Goal: Feedback & Contribution: Contribute content

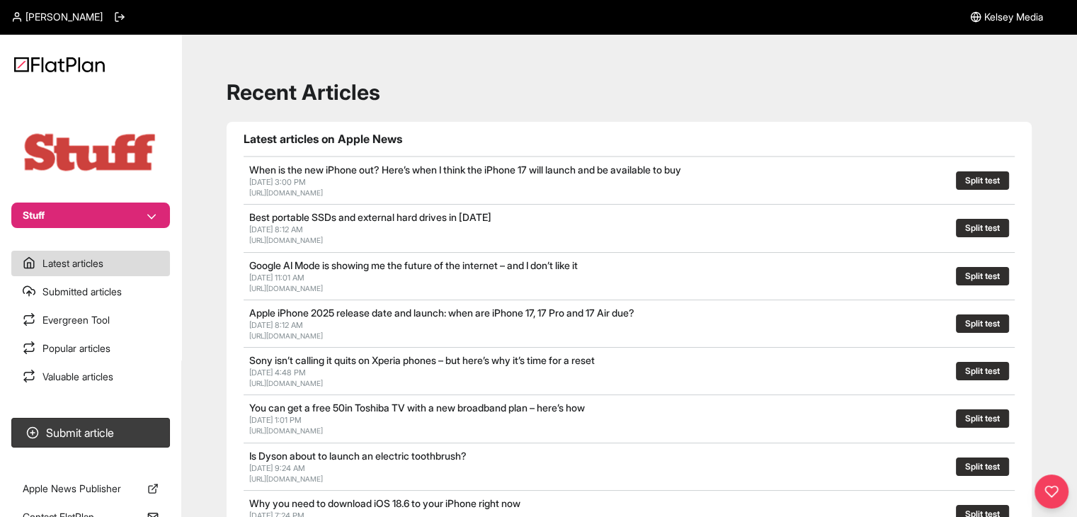
click at [69, 417] on section "Submit article" at bounding box center [90, 432] width 181 height 41
click at [125, 423] on button "Submit article" at bounding box center [90, 433] width 159 height 30
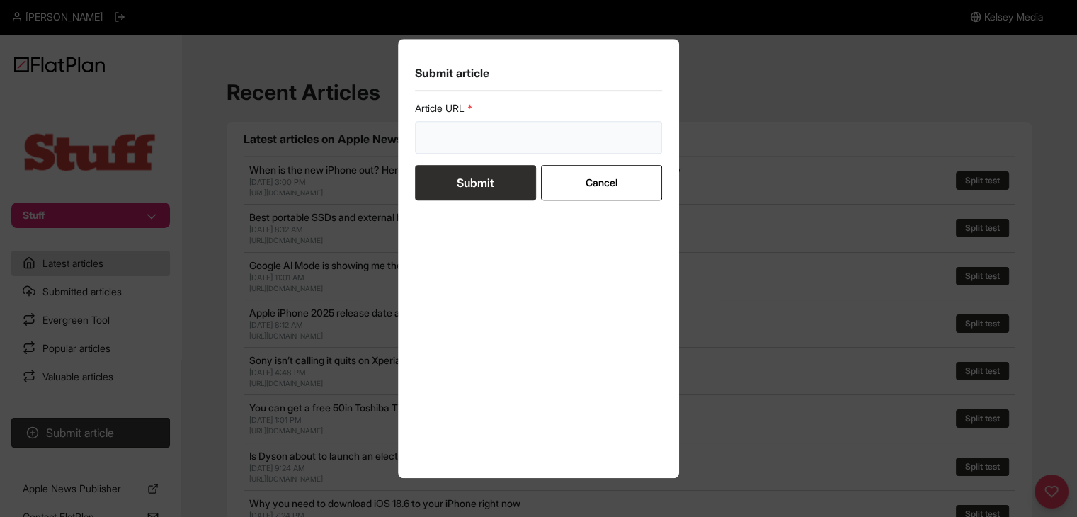
click at [466, 136] on input "url" at bounding box center [539, 137] width 248 height 33
paste input "[URL][DOMAIN_NAME]"
type input "[URL][DOMAIN_NAME]"
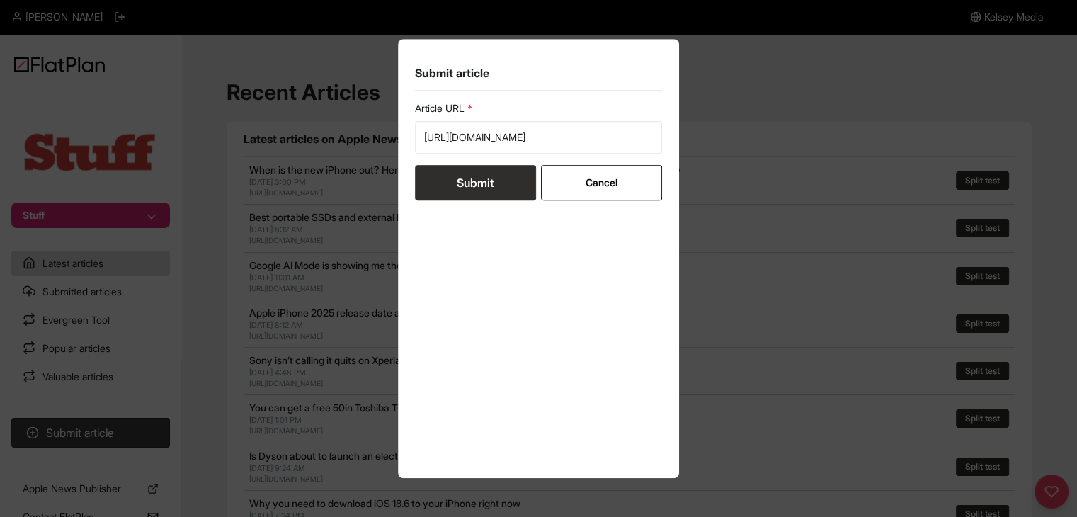
click at [486, 176] on button "Submit" at bounding box center [475, 182] width 121 height 35
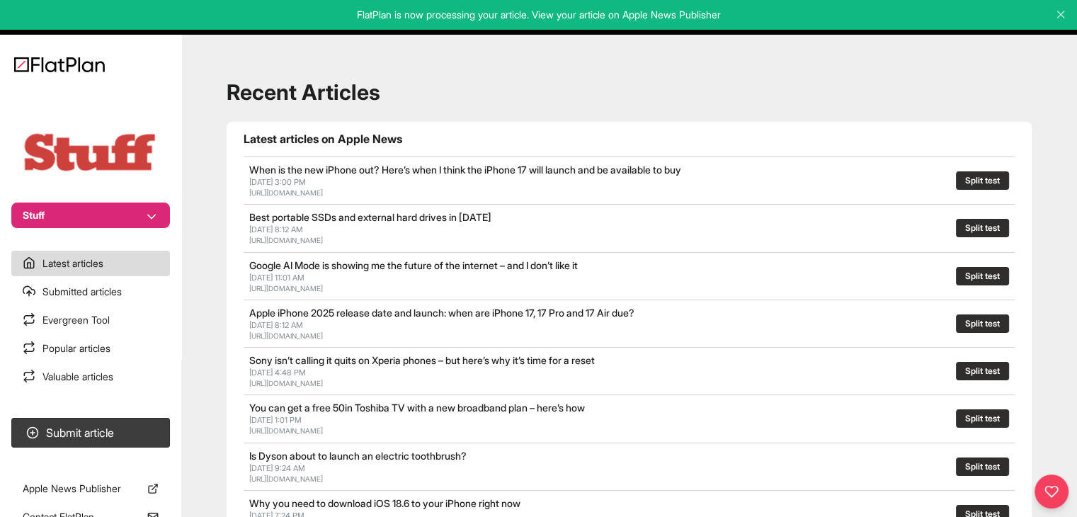
click at [145, 415] on section "Submit article" at bounding box center [90, 432] width 181 height 41
click at [159, 426] on button "Submit article" at bounding box center [90, 433] width 159 height 30
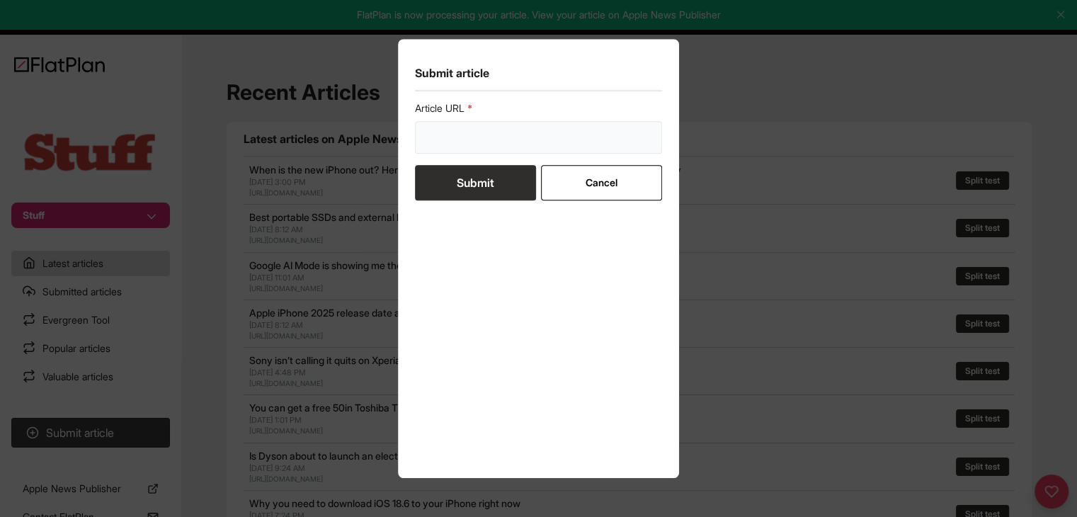
click at [472, 131] on input "url" at bounding box center [539, 137] width 248 height 33
paste input "[URL][DOMAIN_NAME]"
type input "[URL][DOMAIN_NAME]"
click at [470, 176] on button "Submit" at bounding box center [475, 182] width 121 height 35
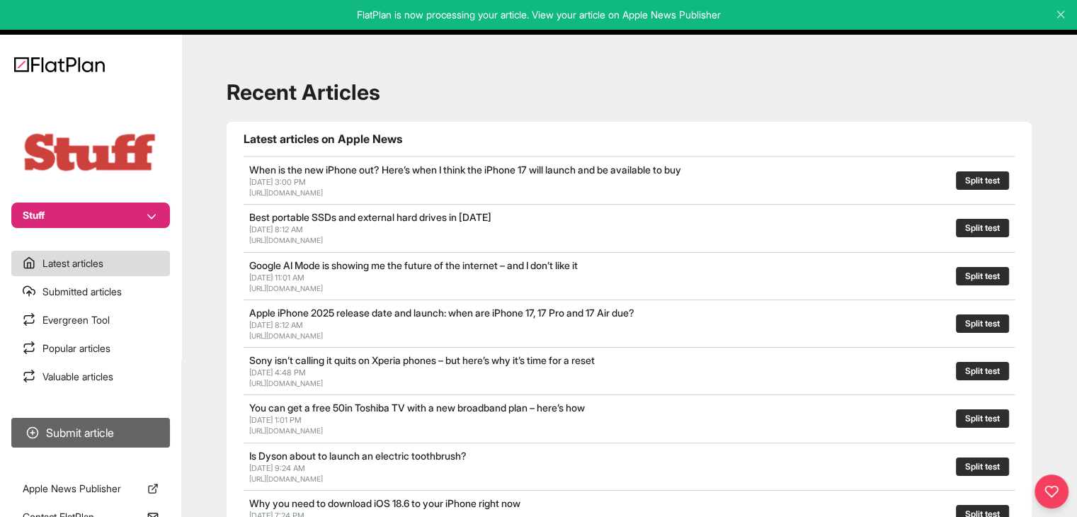
click at [161, 428] on button "Submit article" at bounding box center [90, 433] width 159 height 30
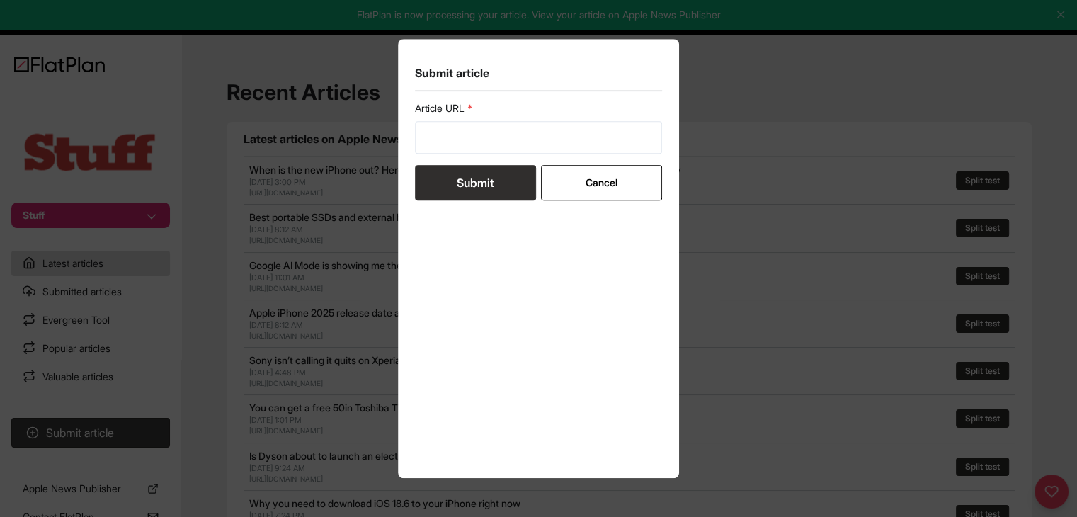
click at [433, 156] on form "Article URL Submit Cancel" at bounding box center [539, 150] width 248 height 99
click at [437, 148] on input "url" at bounding box center [539, 137] width 248 height 33
paste input "[URL][DOMAIN_NAME]"
type input "[URL][DOMAIN_NAME]"
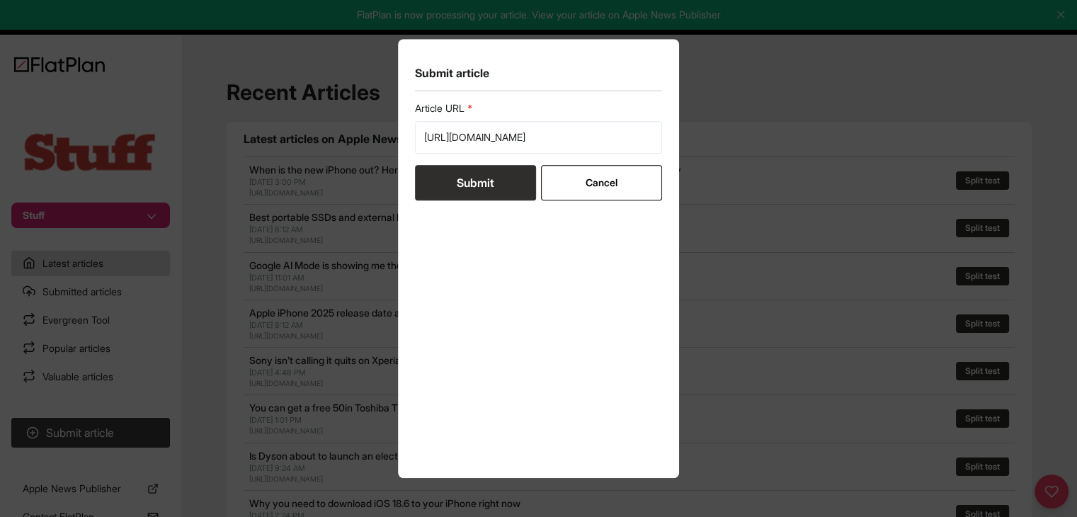
scroll to position [0, 0]
drag, startPoint x: 447, startPoint y: 169, endPoint x: 470, endPoint y: 170, distance: 23.4
click at [453, 171] on button "Submit" at bounding box center [475, 182] width 121 height 35
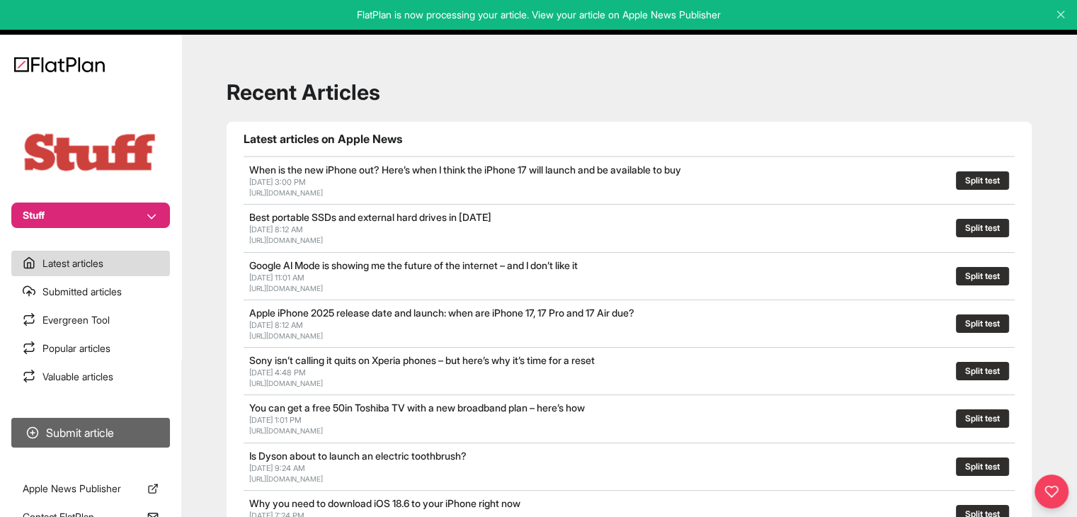
click at [153, 429] on button "Submit article" at bounding box center [90, 433] width 159 height 30
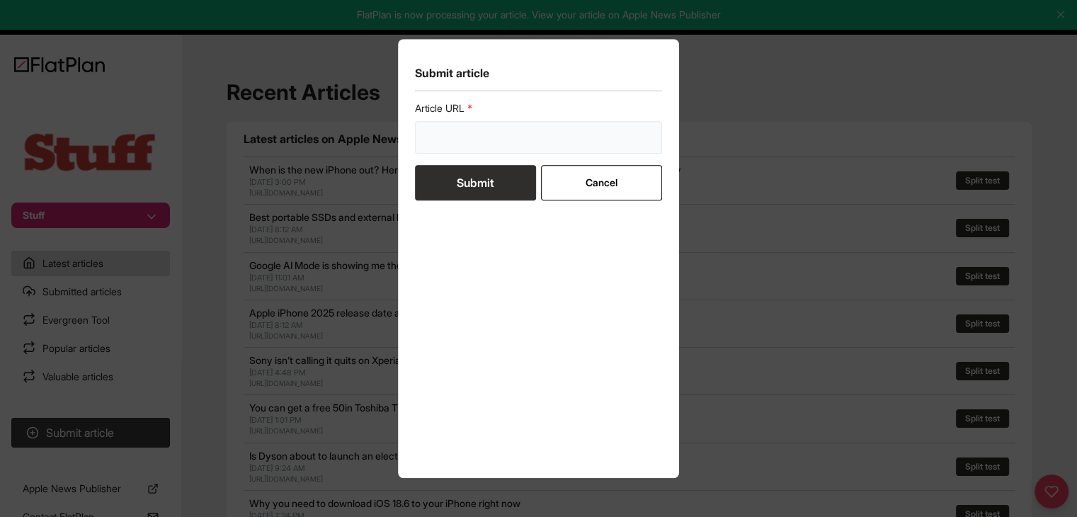
click at [431, 133] on input "url" at bounding box center [539, 137] width 248 height 33
paste input "[URL][DOMAIN_NAME]"
type input "[URL][DOMAIN_NAME]"
click at [462, 190] on button "Submit" at bounding box center [475, 182] width 121 height 35
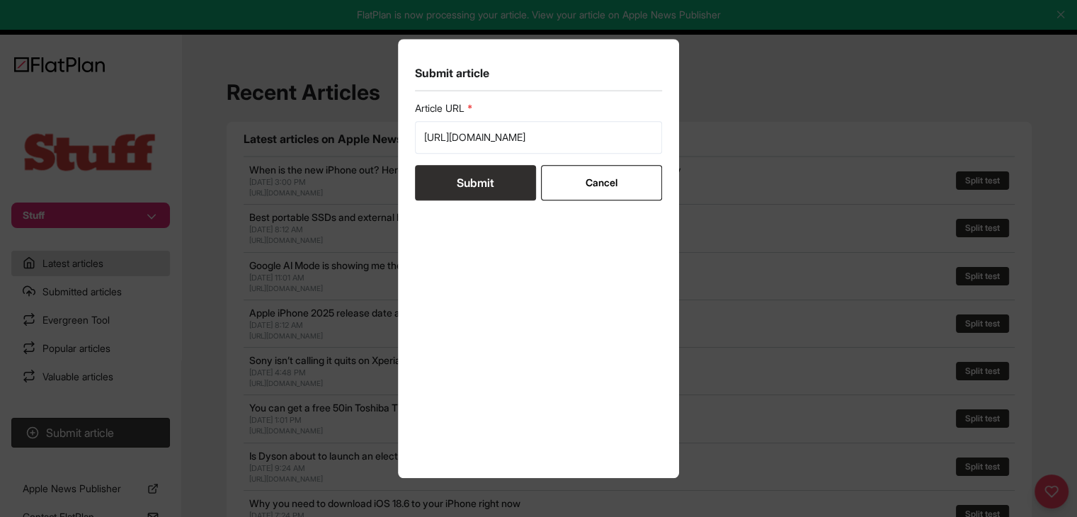
scroll to position [0, 0]
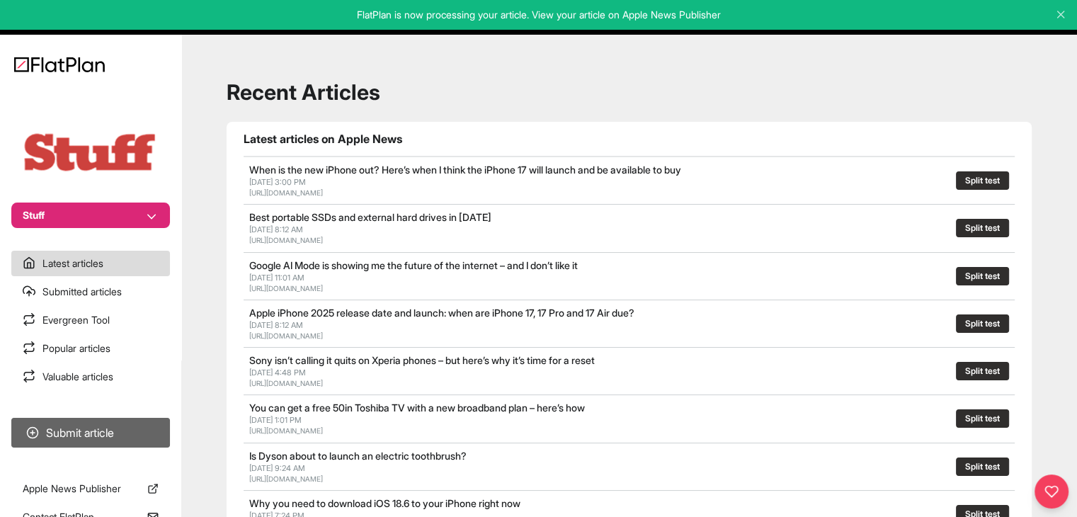
click at [122, 426] on button "Submit article" at bounding box center [90, 433] width 159 height 30
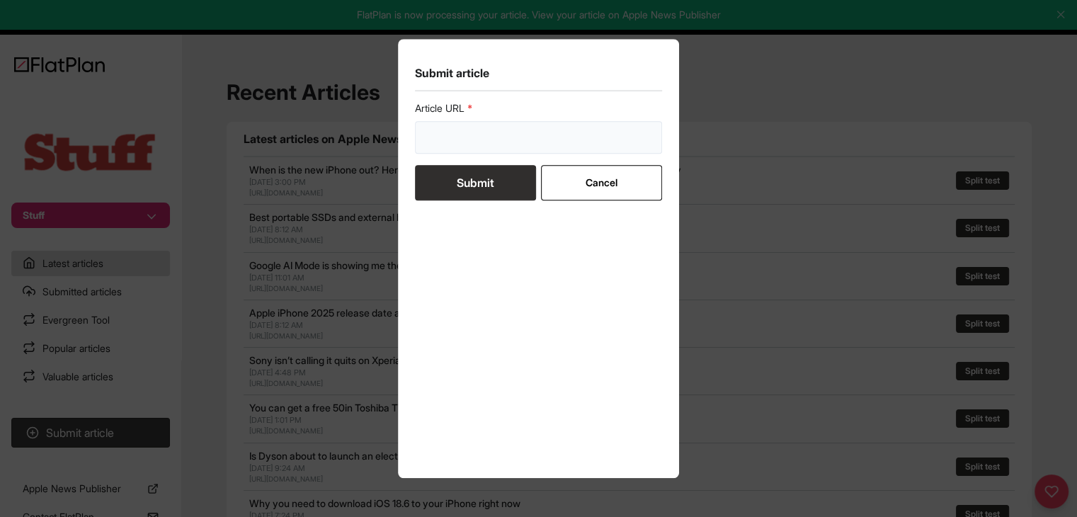
click at [419, 142] on input "url" at bounding box center [539, 137] width 248 height 33
paste input "[URL][DOMAIN_NAME]"
click at [451, 187] on button "Submit" at bounding box center [475, 182] width 121 height 35
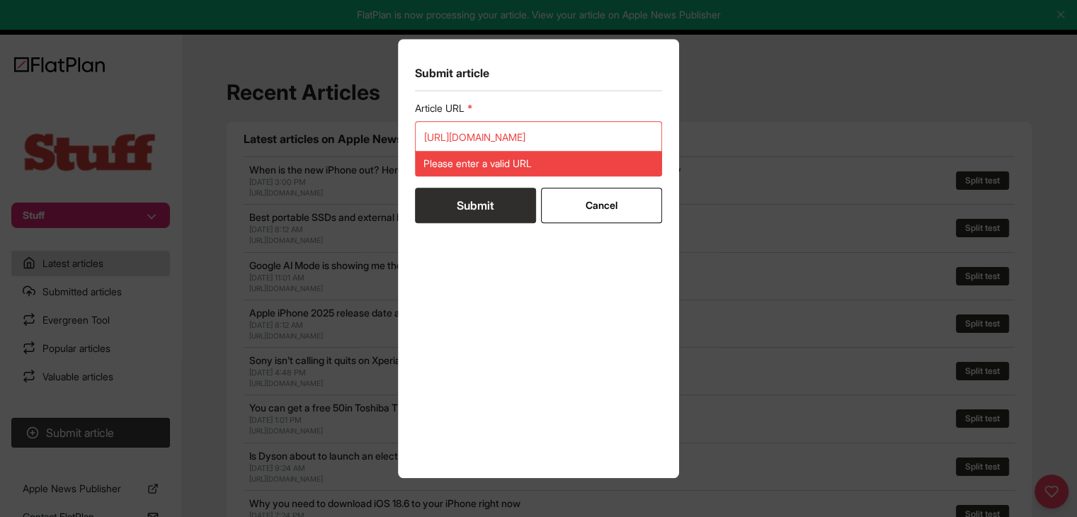
click at [479, 108] on label "Article URL" at bounding box center [539, 108] width 248 height 14
click at [489, 118] on div "Article URL [URL][DOMAIN_NAME] Please enter a valid URL" at bounding box center [539, 138] width 248 height 75
click at [491, 142] on input "[URL][DOMAIN_NAME]" at bounding box center [539, 137] width 248 height 33
click at [491, 143] on input "[URL][DOMAIN_NAME]" at bounding box center [539, 137] width 248 height 33
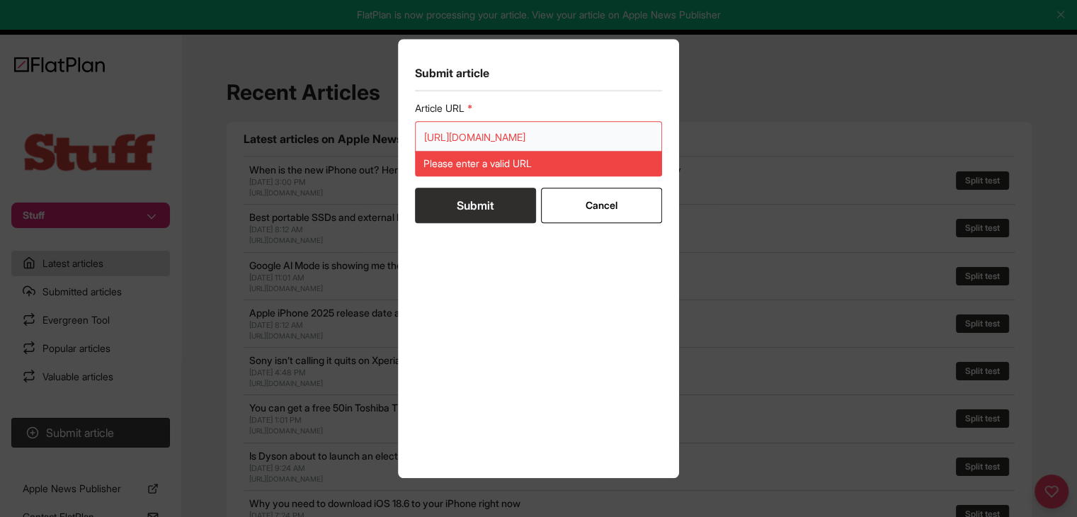
paste input "url"
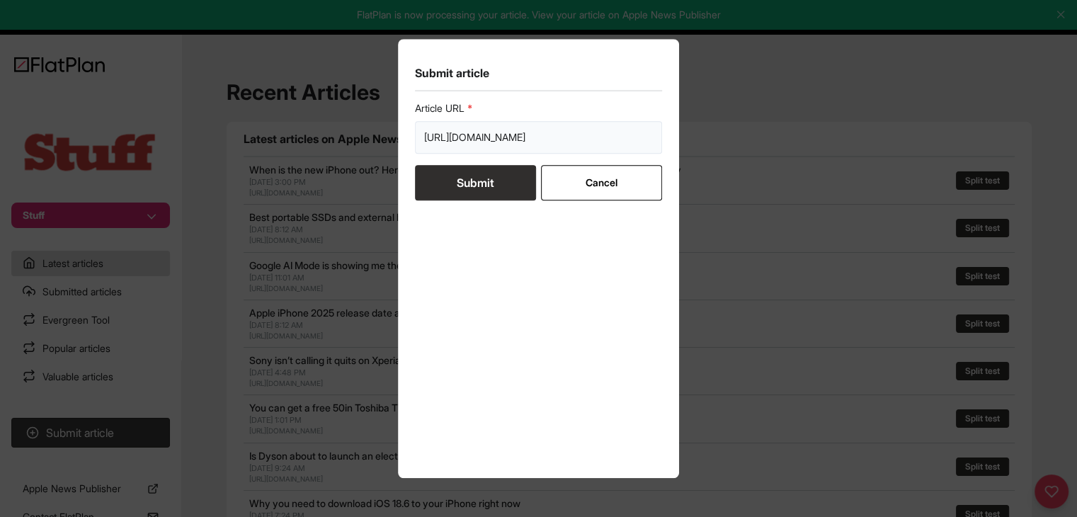
scroll to position [0, 46]
type input "[URL][DOMAIN_NAME]"
click at [482, 188] on button "Submit" at bounding box center [475, 182] width 121 height 35
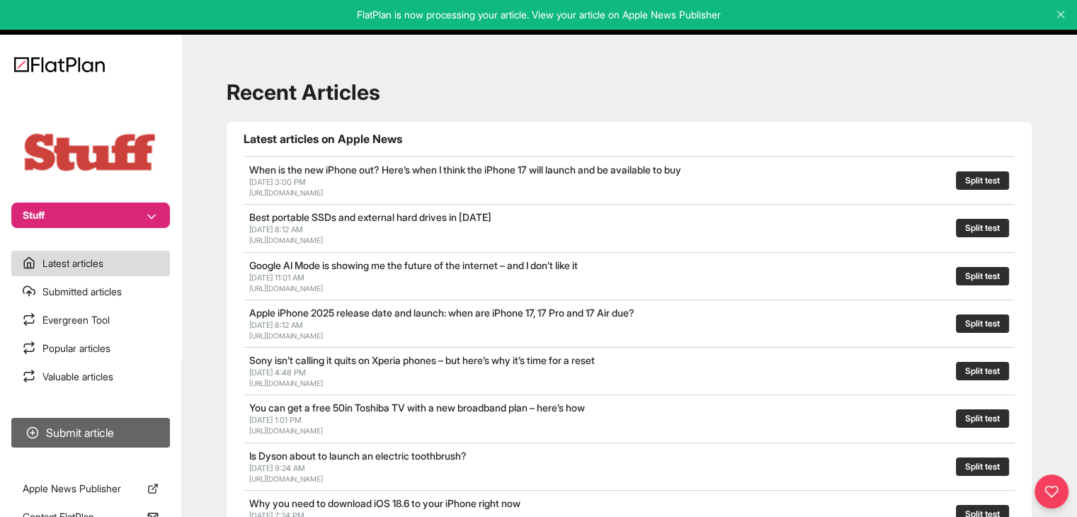
click at [142, 420] on button "Submit article" at bounding box center [90, 433] width 159 height 30
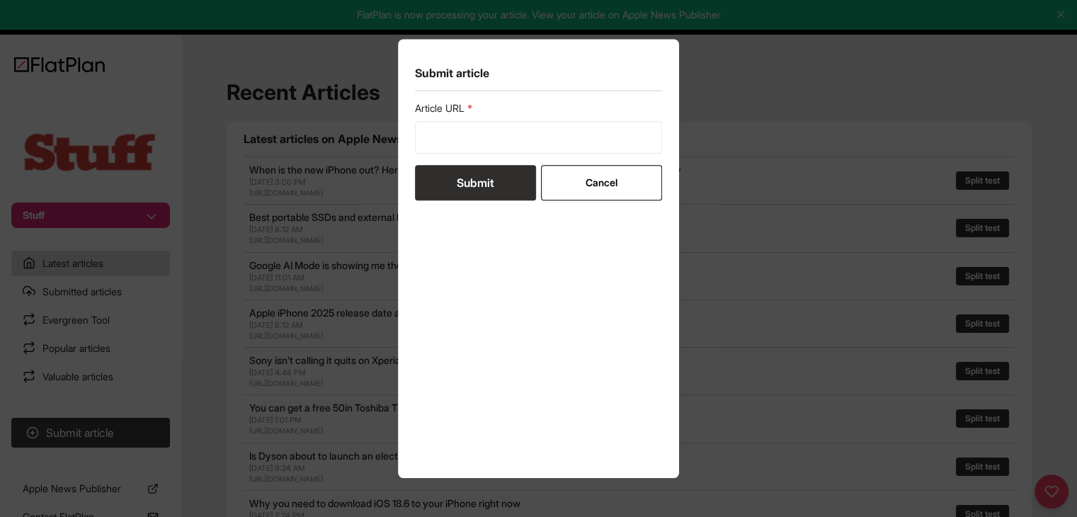
click at [449, 155] on form "Article URL Submit Cancel" at bounding box center [539, 150] width 248 height 99
click at [450, 140] on input "url" at bounding box center [539, 137] width 248 height 33
paste input "[URL][DOMAIN_NAME]"
type input "[URL][DOMAIN_NAME]"
click at [453, 183] on button "Submit" at bounding box center [475, 182] width 121 height 35
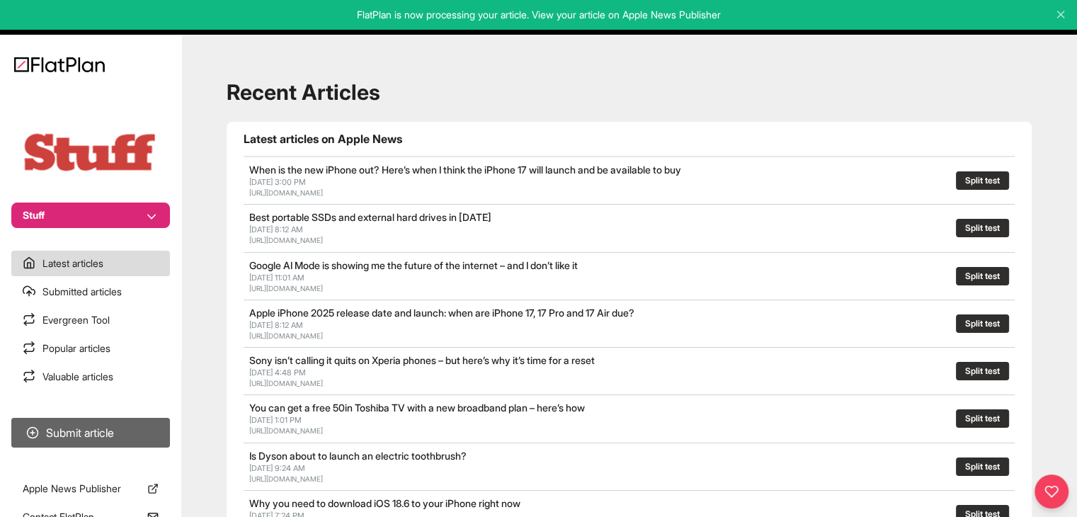
click at [142, 427] on button "Submit article" at bounding box center [90, 433] width 159 height 30
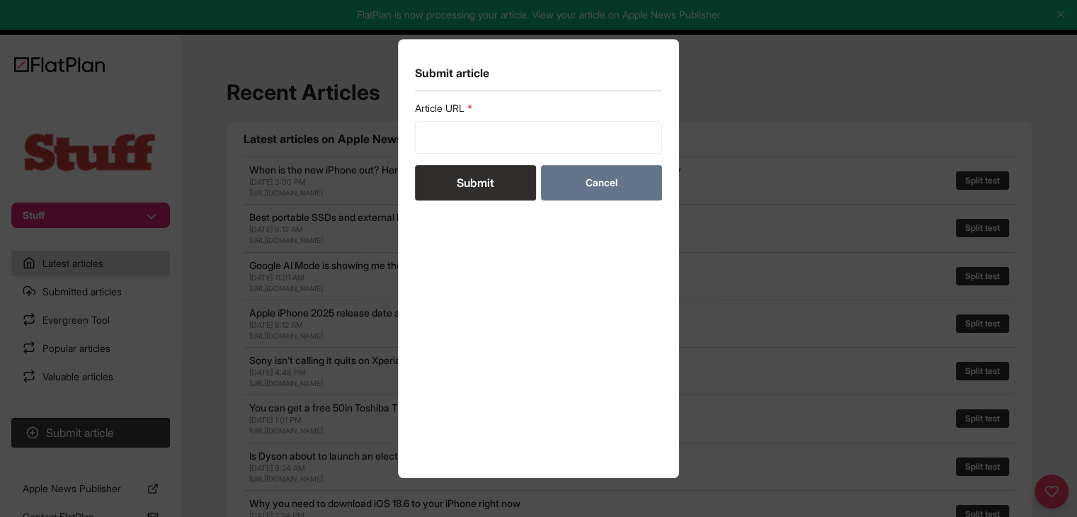
click at [603, 195] on button "Cancel" at bounding box center [601, 182] width 121 height 35
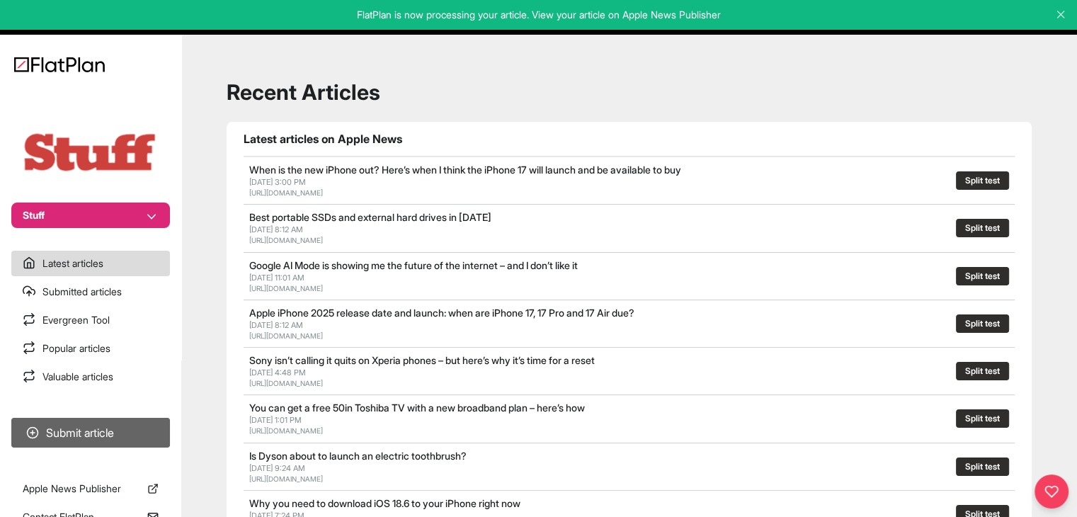
click at [141, 431] on button "Submit article" at bounding box center [90, 433] width 159 height 30
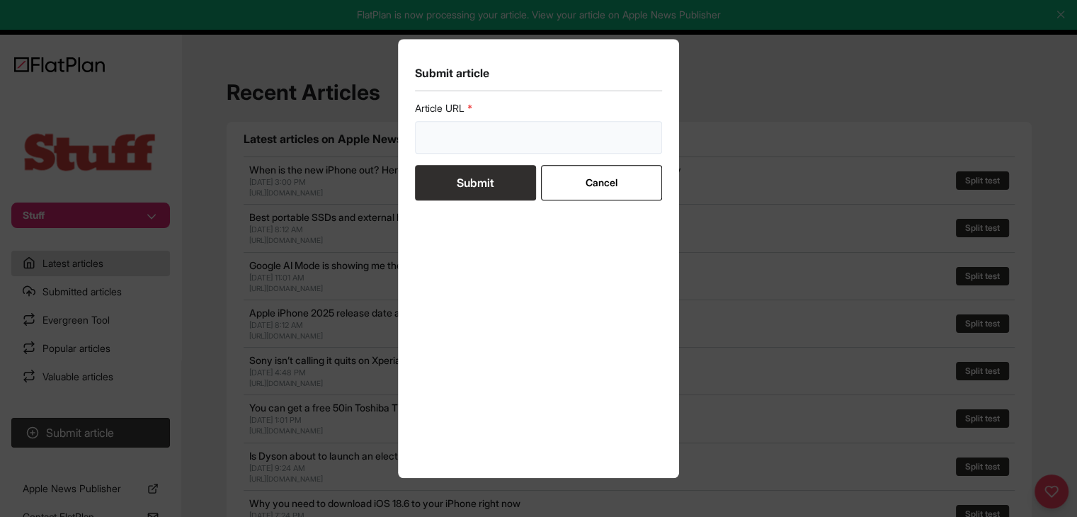
click at [447, 150] on input "url" at bounding box center [539, 137] width 248 height 33
paste input "[URL][DOMAIN_NAME][PERSON_NAME]"
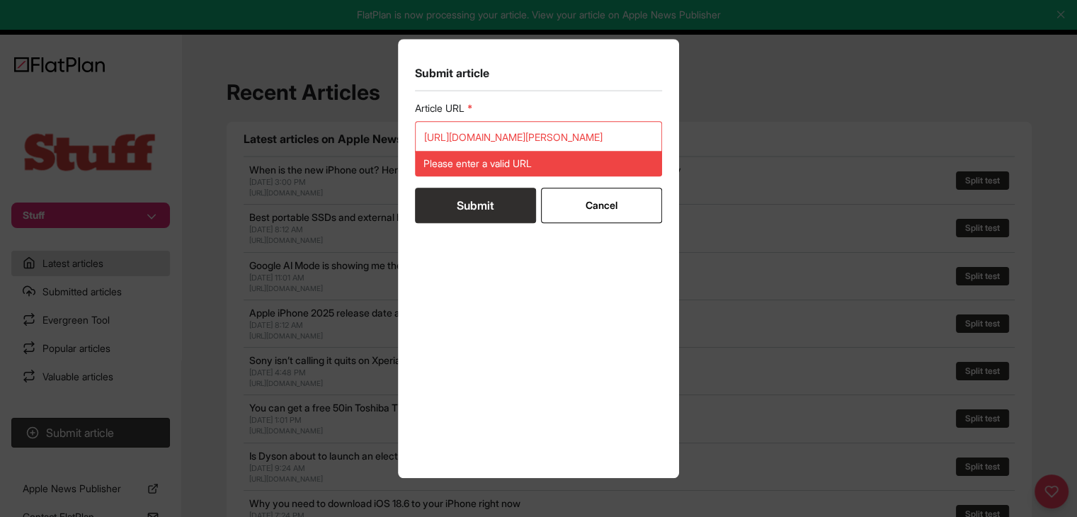
click at [460, 173] on form "Article URL [URL][DOMAIN_NAME][PERSON_NAME] Please enter a valid URL Submit Can…" at bounding box center [539, 162] width 248 height 122
click at [533, 129] on input "[URL][DOMAIN_NAME][PERSON_NAME]" at bounding box center [539, 137] width 248 height 33
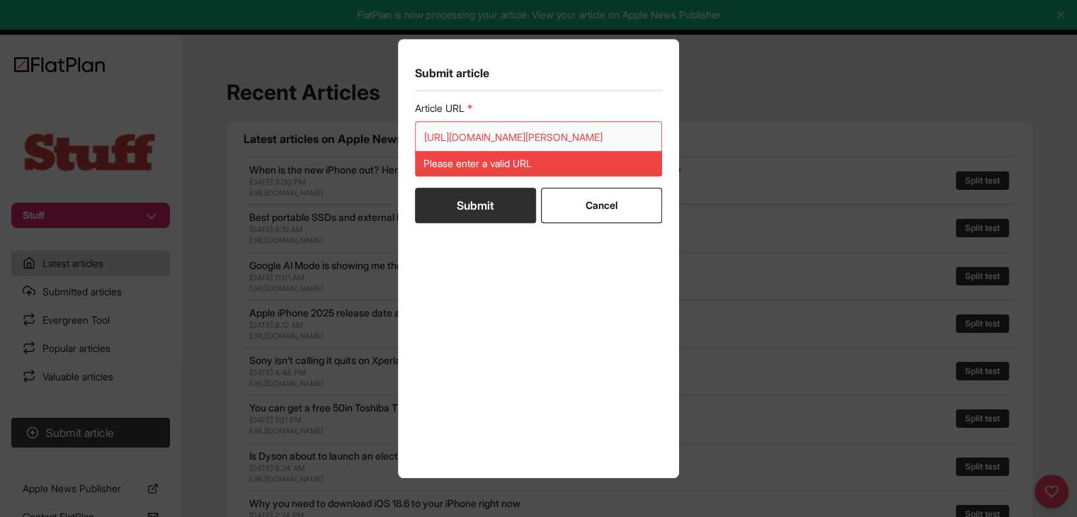
paste input "url"
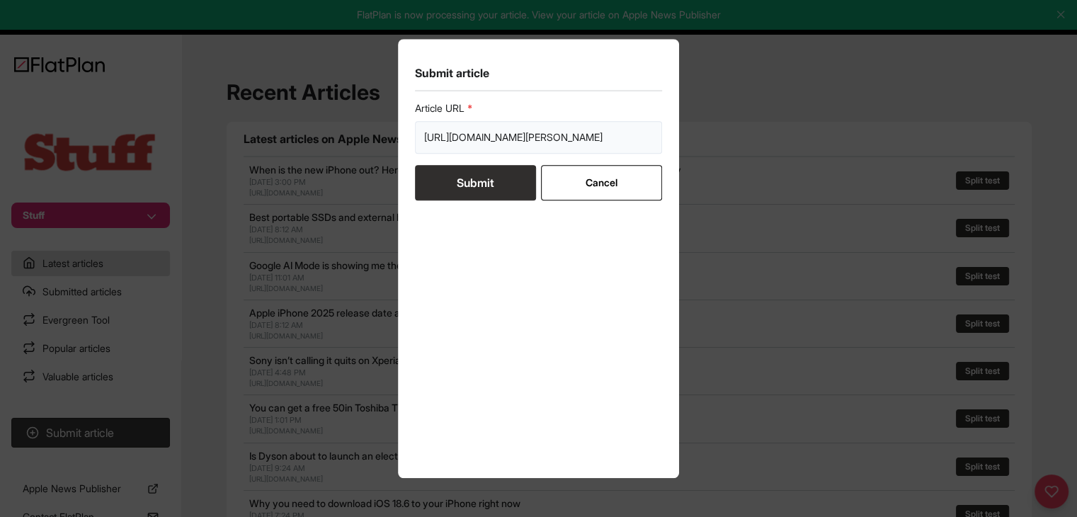
type input "[URL][DOMAIN_NAME][PERSON_NAME]"
click at [484, 190] on button "Submit" at bounding box center [475, 182] width 121 height 35
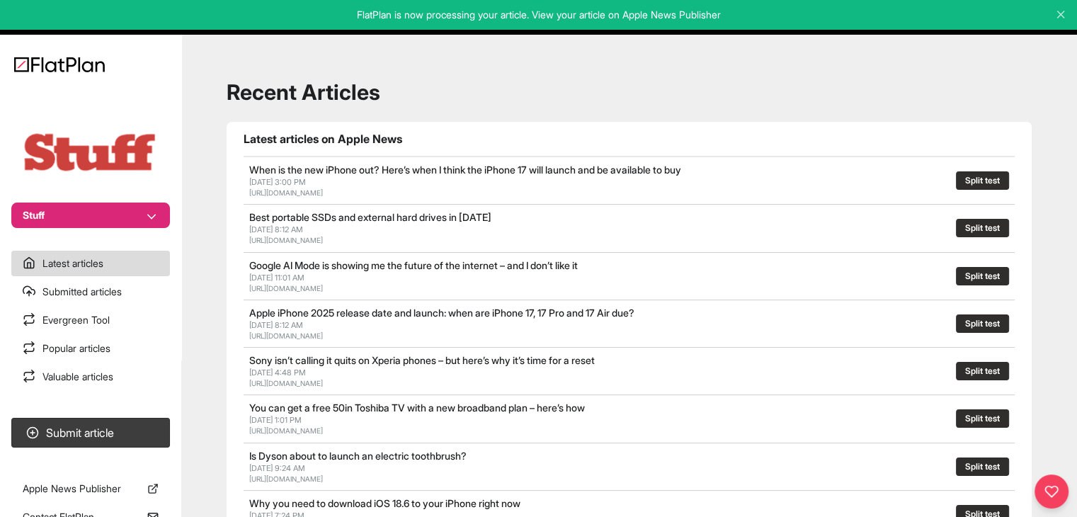
click at [150, 209] on button "Stuff" at bounding box center [90, 215] width 159 height 25
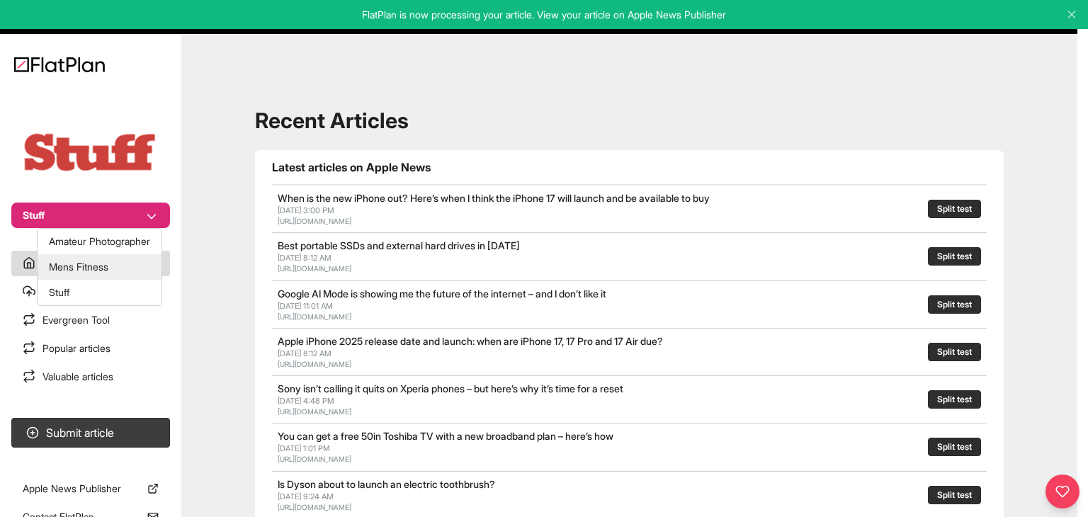
click at [125, 265] on button "Mens Fitness" at bounding box center [100, 266] width 124 height 25
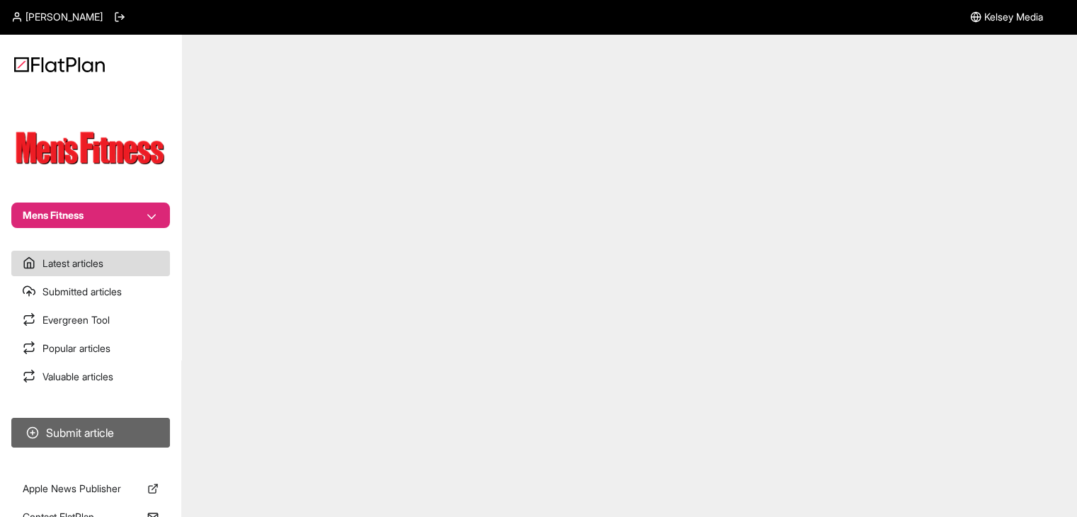
click at [140, 428] on button "Submit article" at bounding box center [90, 433] width 159 height 30
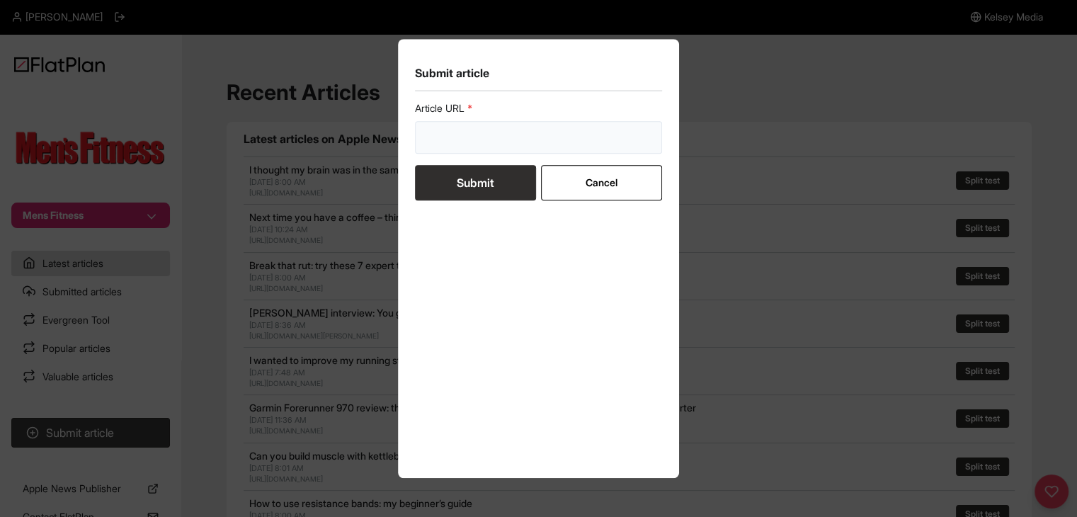
drag, startPoint x: 440, startPoint y: 139, endPoint x: 448, endPoint y: 156, distance: 19.3
click at [439, 139] on input "url" at bounding box center [539, 137] width 248 height 33
paste input "https://mensfitness.co.uk/features/improve-fitness-and-strength-with-electric-m…"
type input "https://mensfitness.co.uk/features/improve-fitness-and-strength-with-electric-m…"
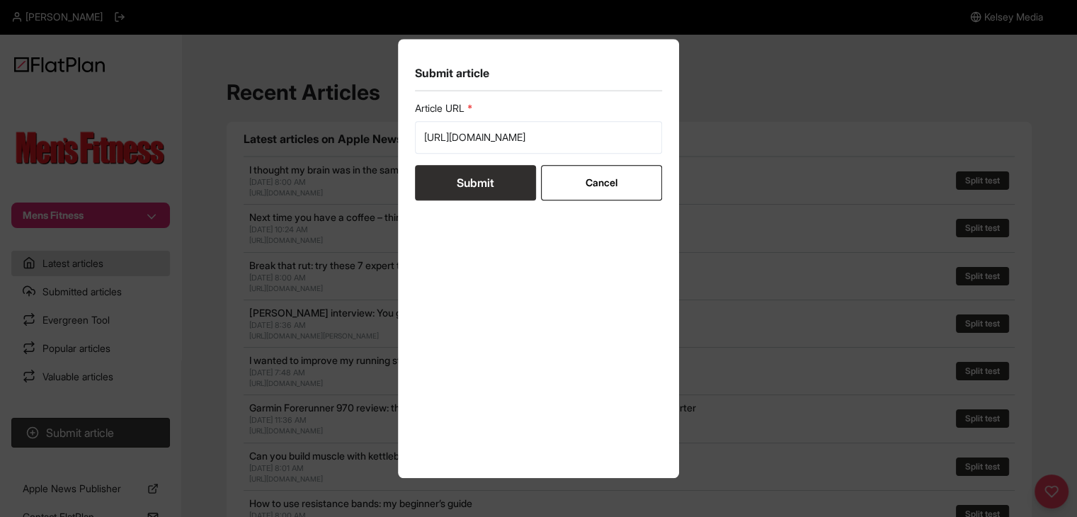
click at [458, 179] on button "Submit" at bounding box center [475, 182] width 121 height 35
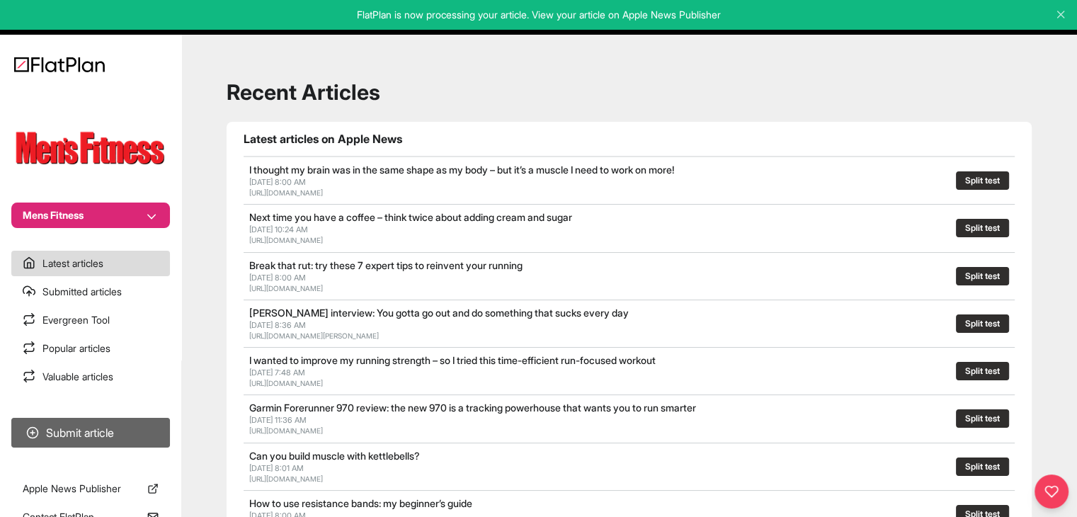
click at [156, 434] on button "Submit article" at bounding box center [90, 433] width 159 height 30
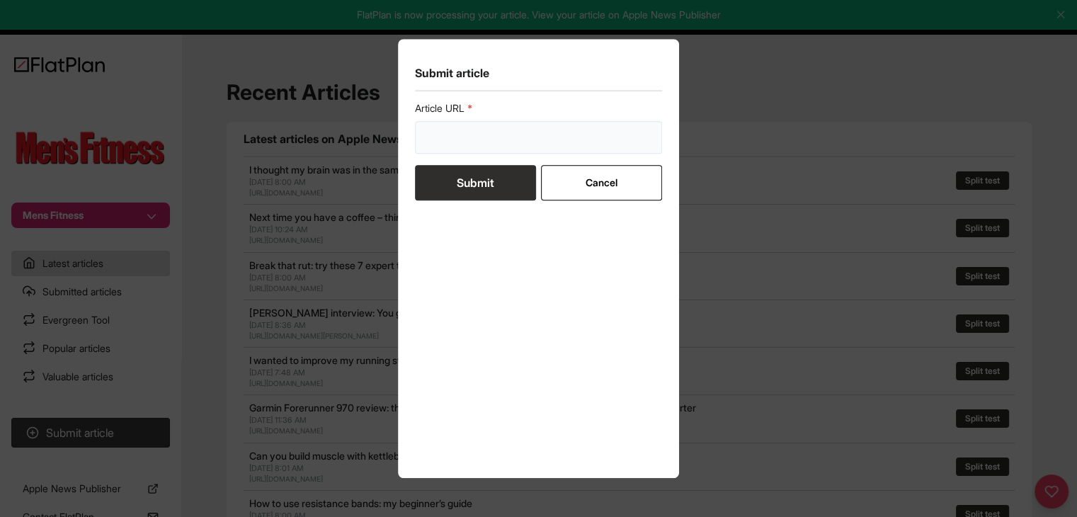
click at [535, 137] on input "url" at bounding box center [539, 137] width 248 height 33
paste input "https://mensfitness.co.uk/features/how-to-use-a-heart-rate-monitor/"
type input "https://mensfitness.co.uk/features/how-to-use-a-heart-rate-monitor/"
click at [520, 176] on button "Submit" at bounding box center [475, 182] width 121 height 35
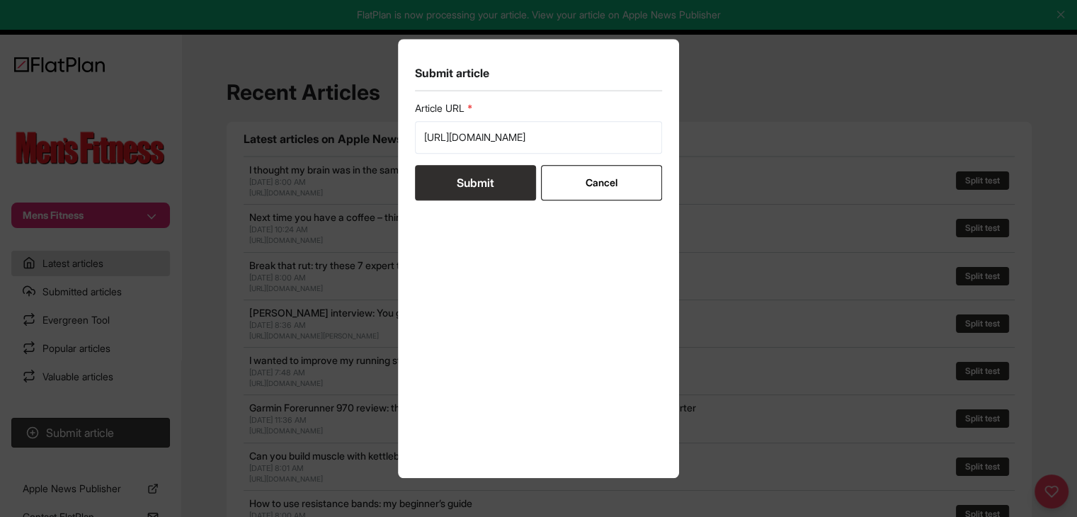
scroll to position [0, 0]
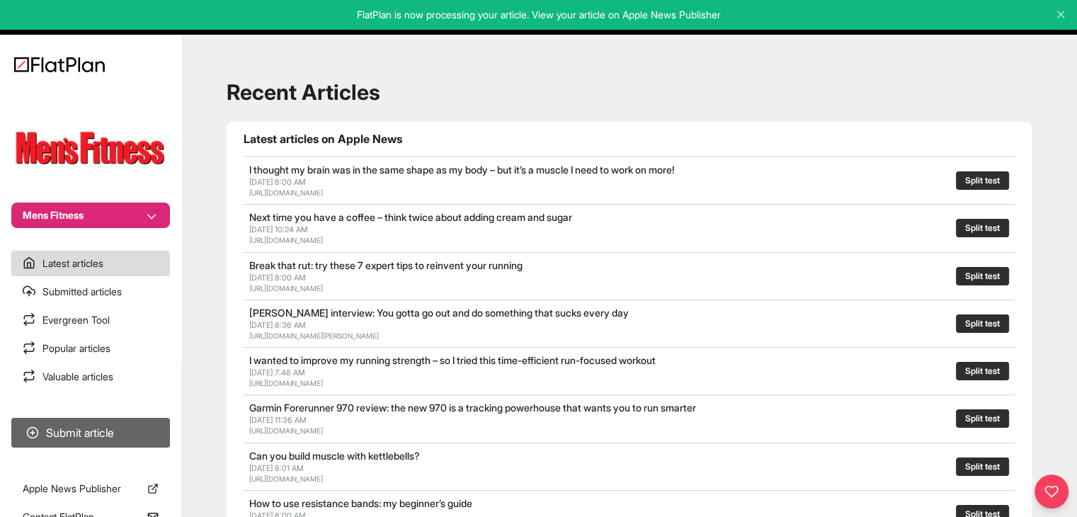
click at [139, 423] on button "Submit article" at bounding box center [90, 433] width 159 height 30
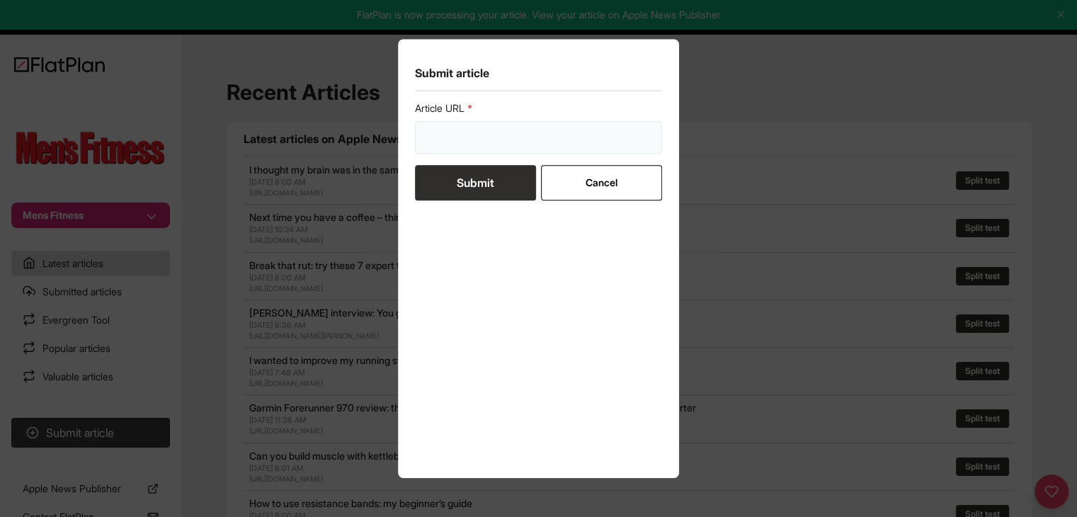
click at [452, 121] on input "url" at bounding box center [539, 137] width 248 height 33
paste input "https://mensfitness.co.uk/review/best-fitness-watches/"
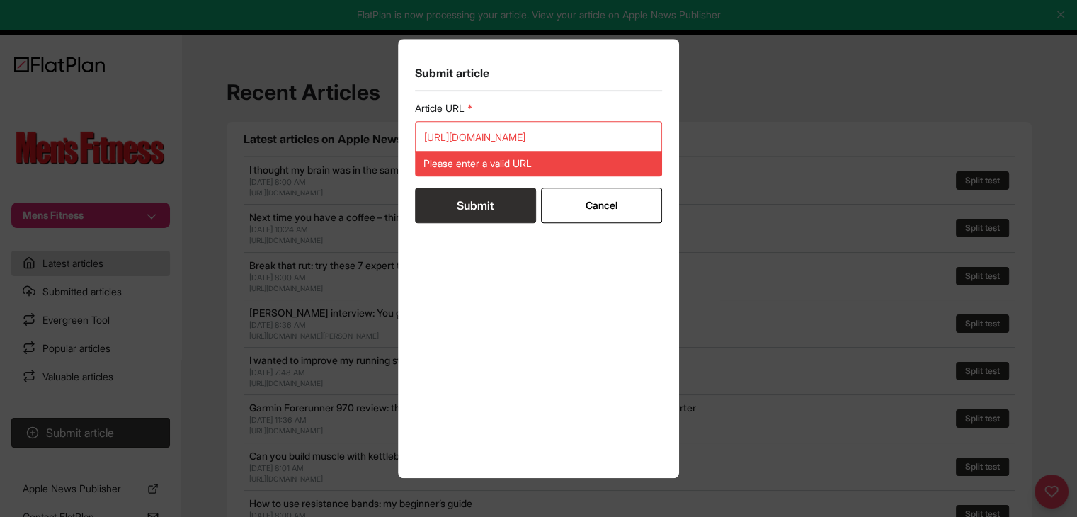
click at [448, 188] on button "Submit" at bounding box center [475, 205] width 121 height 35
click at [454, 139] on input "https://mensfitness.co.uk/review/best-fitness-watches/" at bounding box center [539, 137] width 248 height 33
click at [455, 138] on input "https://mensfitness.co.uk/review/best-fitness-watches/" at bounding box center [539, 137] width 248 height 33
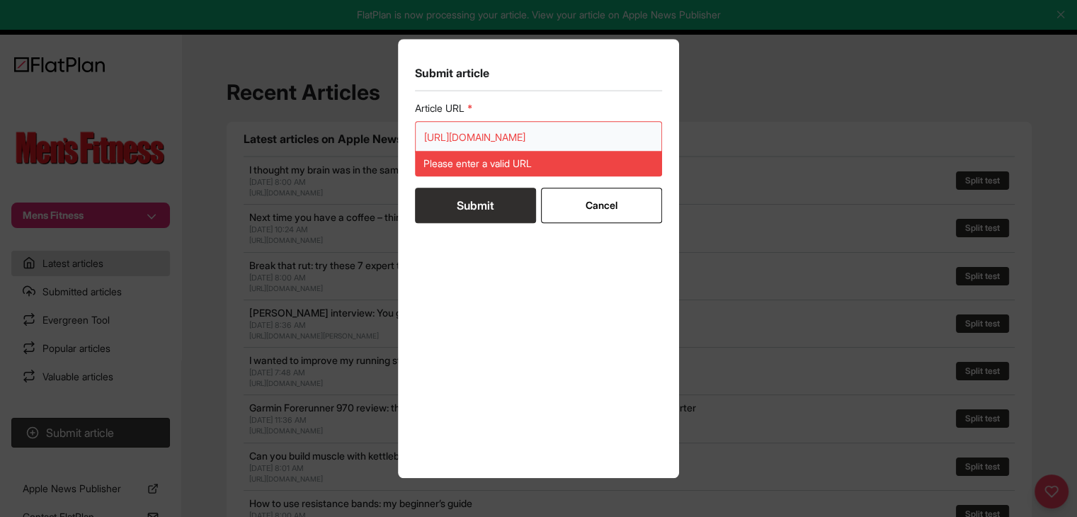
click at [454, 139] on input "https://mensfitness.co.uk/review/best-fitness-watches/" at bounding box center [539, 137] width 248 height 33
paste input "url"
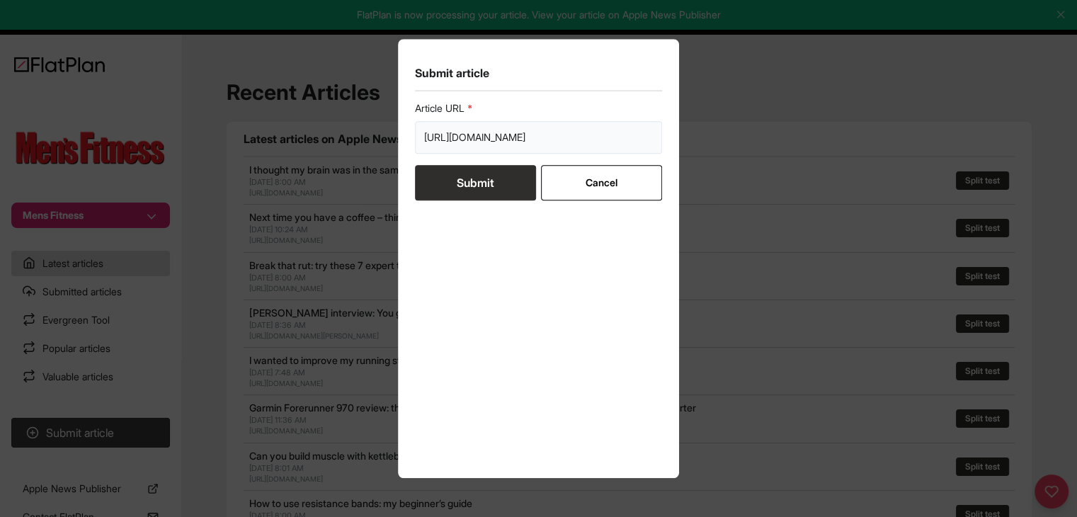
type input "https://mensfitness.co.uk/review/best-fitness-watches/"
click at [457, 185] on button "Submit" at bounding box center [475, 182] width 121 height 35
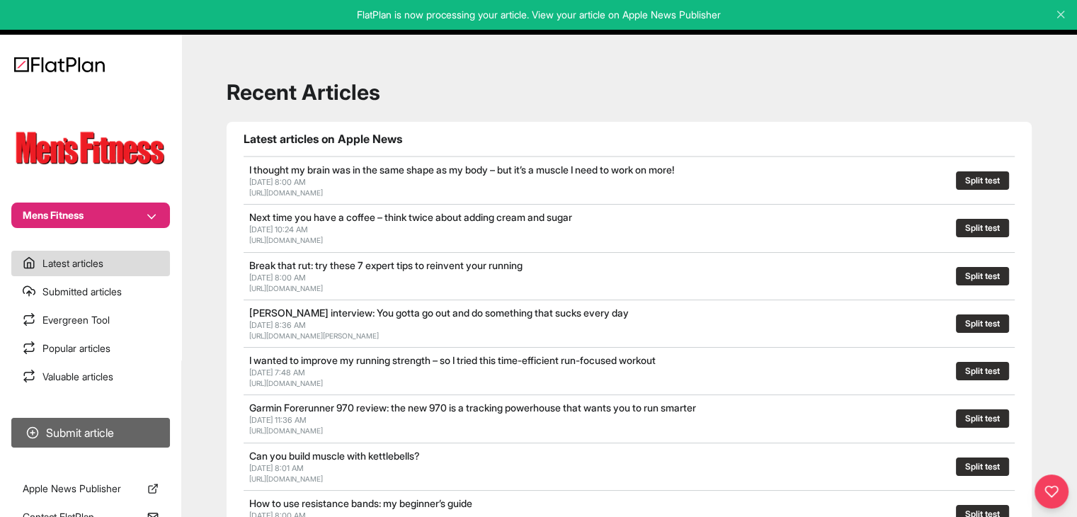
click at [105, 431] on button "Submit article" at bounding box center [90, 433] width 159 height 30
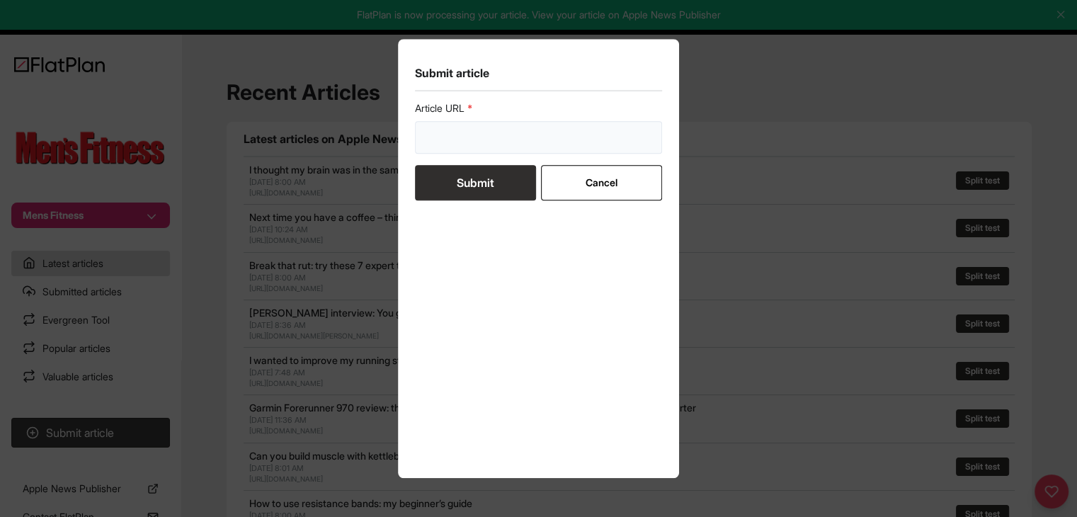
click at [548, 137] on input "url" at bounding box center [539, 137] width 248 height 33
paste input "https://mensfitness.co.uk/review/sixpad-abs-belt-review/"
type input "https://mensfitness.co.uk/review/sixpad-abs-belt-review/"
click at [495, 190] on button "Submit" at bounding box center [475, 182] width 121 height 35
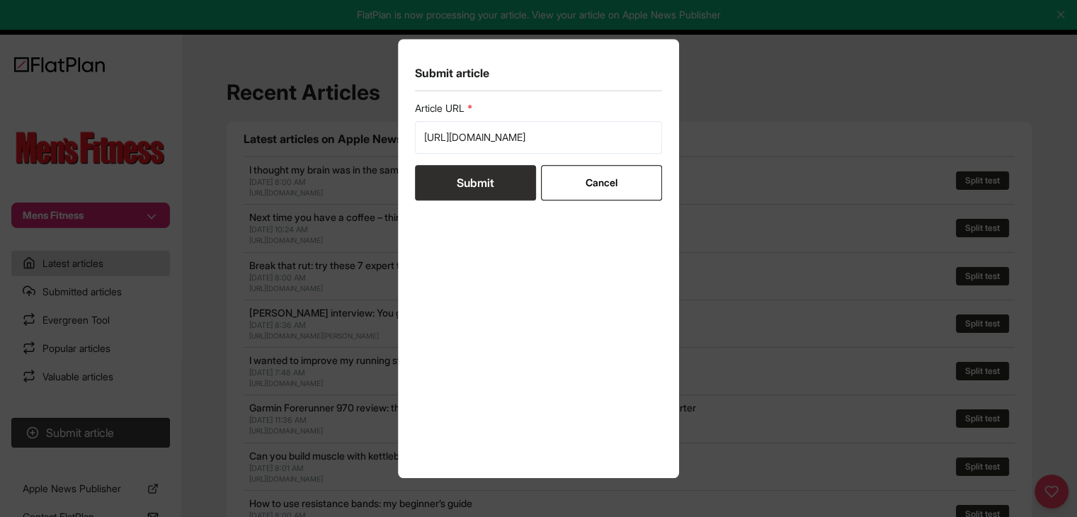
scroll to position [0, 0]
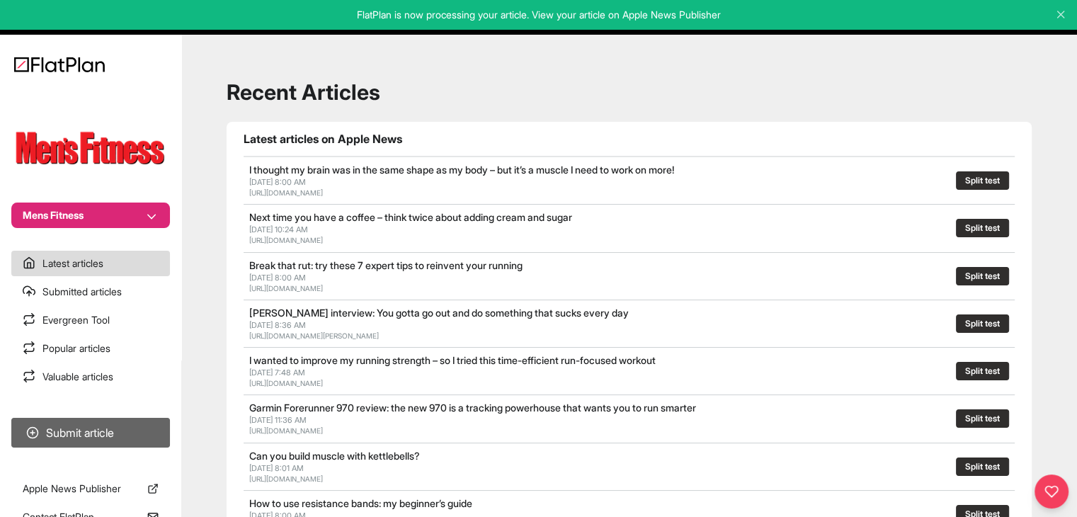
click at [127, 442] on button "Submit article" at bounding box center [90, 433] width 159 height 30
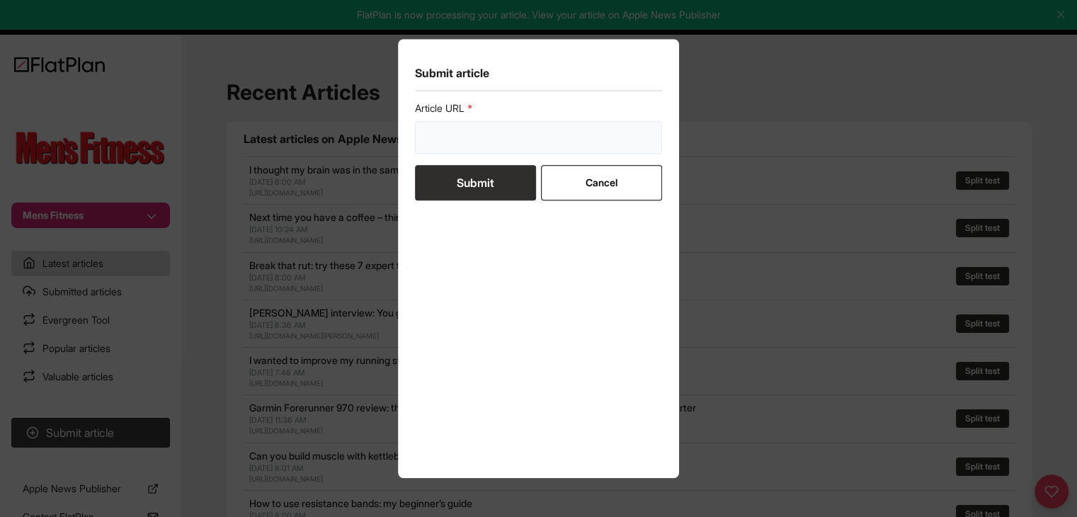
click at [525, 134] on input "url" at bounding box center [539, 137] width 248 height 33
paste input "https://mensfitness.co.uk/features/how-to-look-after-your-e-bike/"
type input "https://mensfitness.co.uk/features/how-to-look-after-your-e-bike/"
click at [499, 170] on button "Submit" at bounding box center [475, 182] width 121 height 35
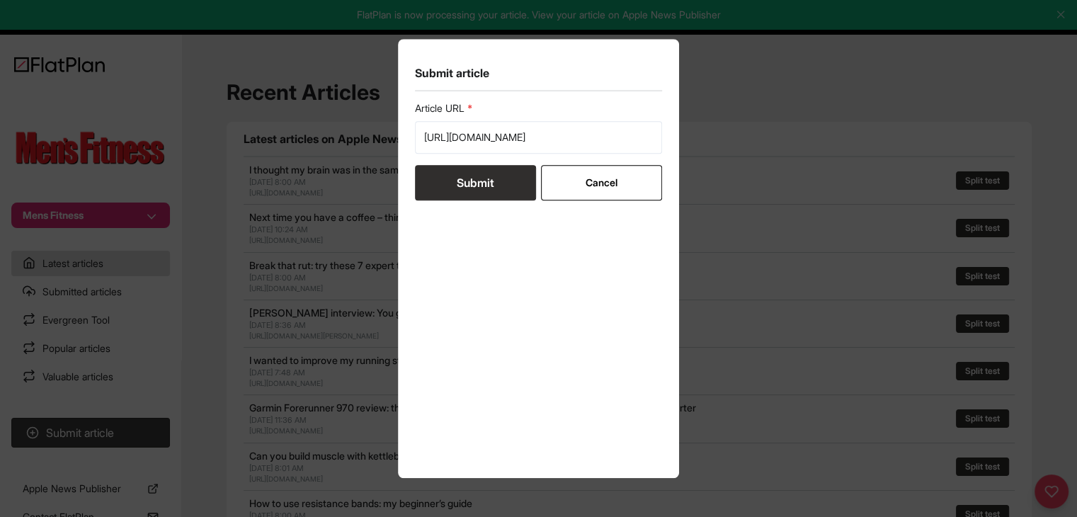
scroll to position [0, 0]
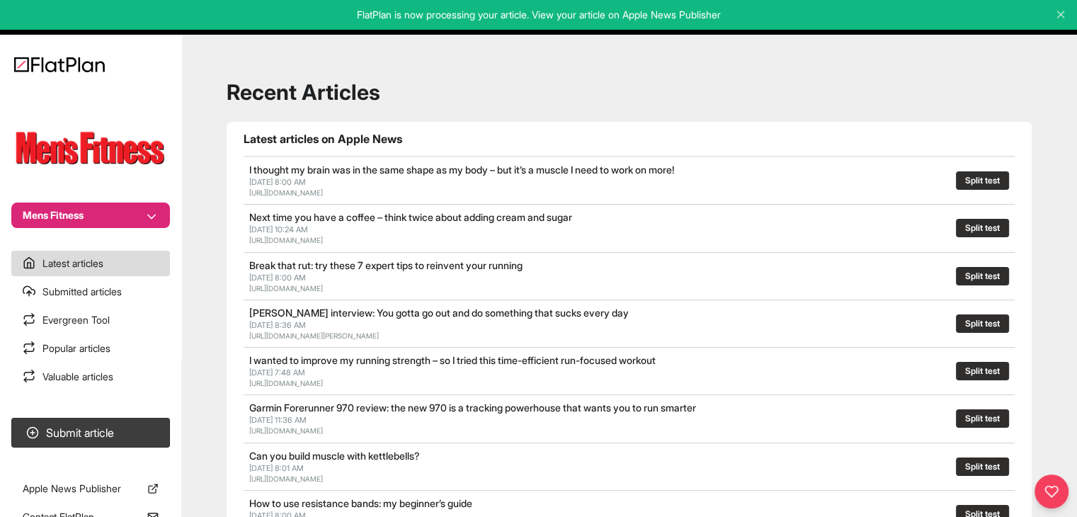
click at [119, 450] on section "Submit article" at bounding box center [90, 432] width 181 height 41
click at [140, 438] on button "Submit article" at bounding box center [90, 433] width 159 height 30
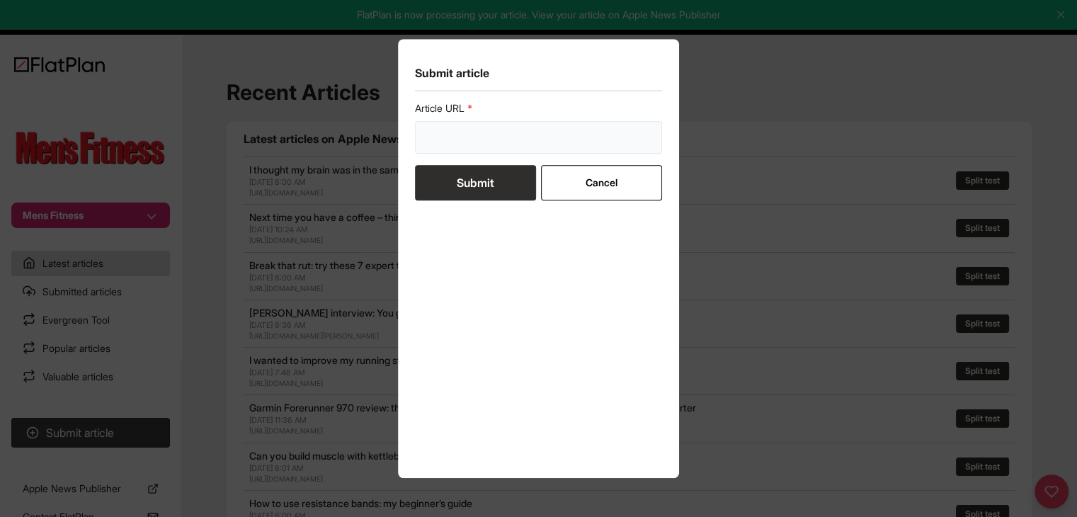
click at [479, 151] on input "url" at bounding box center [539, 137] width 248 height 33
paste input "https://mensfitness.co.uk/review/raleigh-trace-e-bike-review/"
type input "https://mensfitness.co.uk/review/raleigh-trace-e-bike-review/"
click at [480, 179] on button "Submit" at bounding box center [475, 182] width 121 height 35
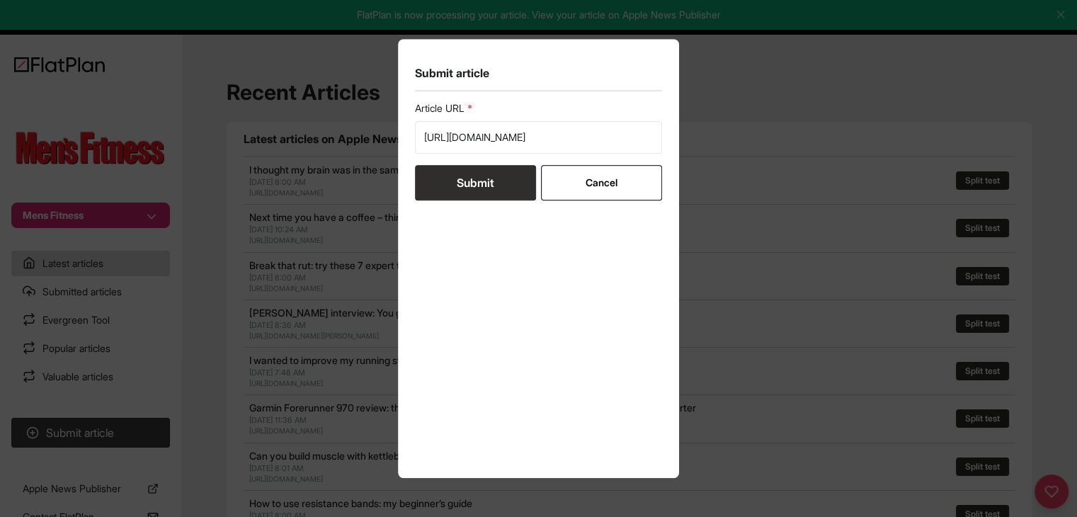
scroll to position [0, 0]
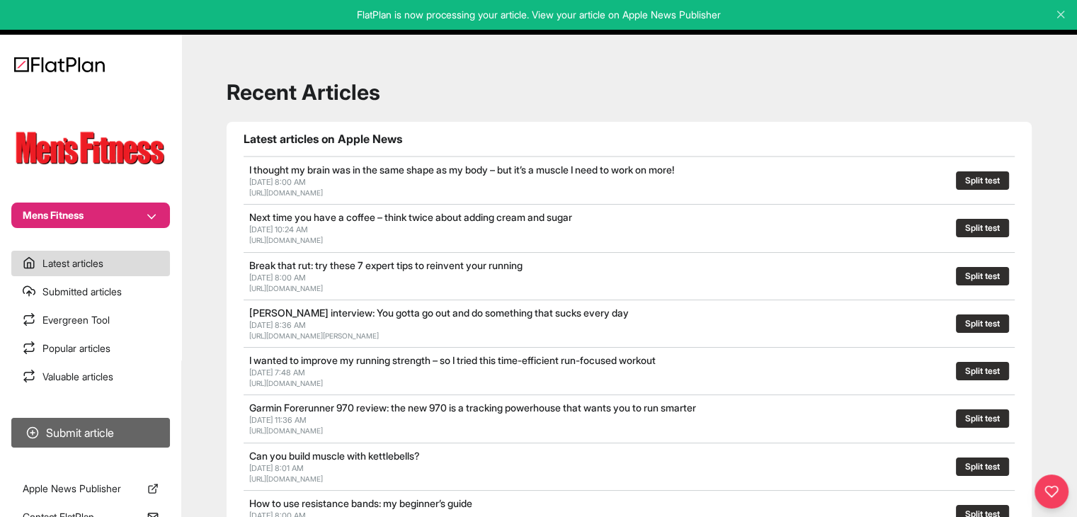
click at [91, 423] on button "Submit article" at bounding box center [90, 433] width 159 height 30
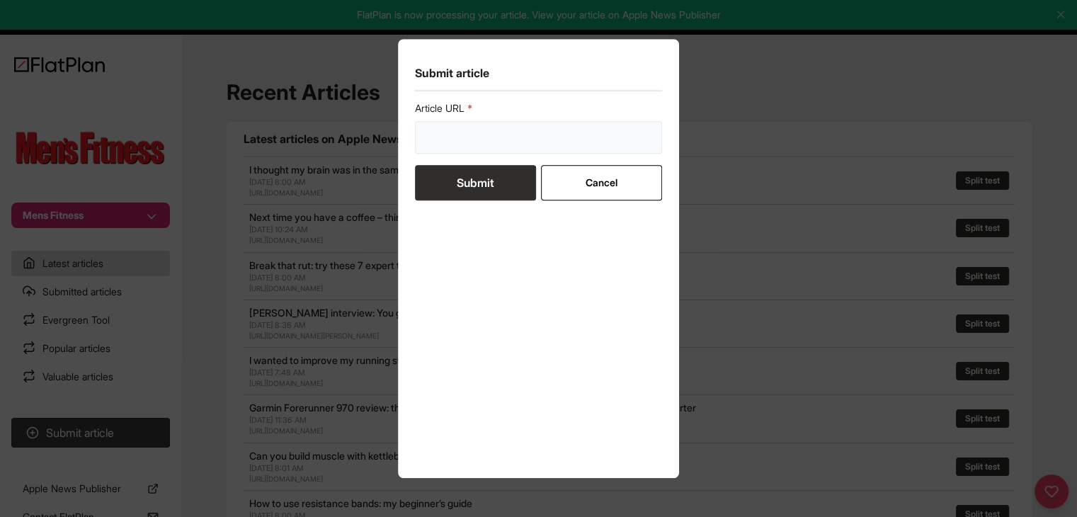
click at [431, 152] on input "url" at bounding box center [539, 137] width 248 height 33
paste input "https://mensfitness.co.uk/review/haibike-trekking-4-high-e-bike-review/"
type input "https://mensfitness.co.uk/review/haibike-trekking-4-high-e-bike-review/"
click at [450, 190] on button "Submit" at bounding box center [475, 182] width 121 height 35
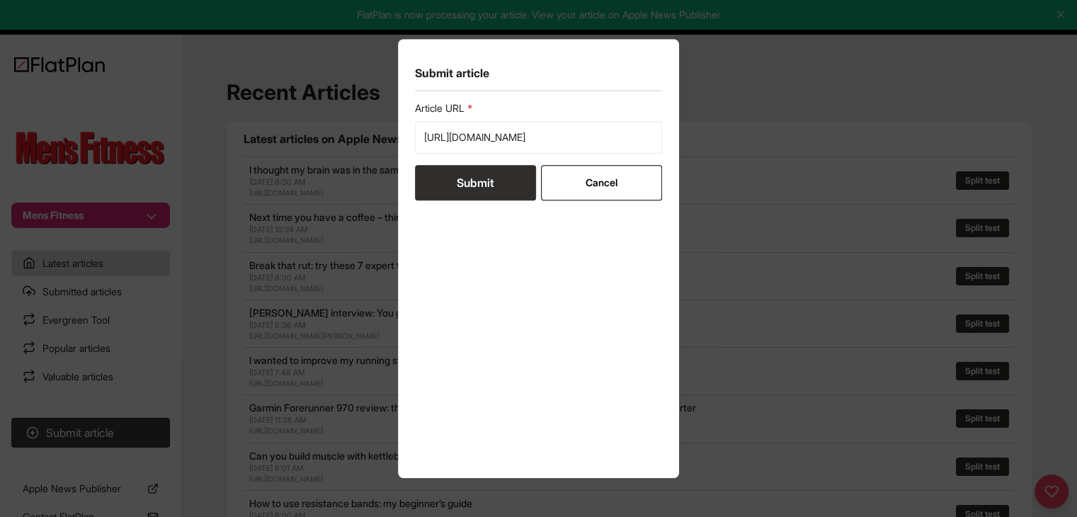
scroll to position [0, 0]
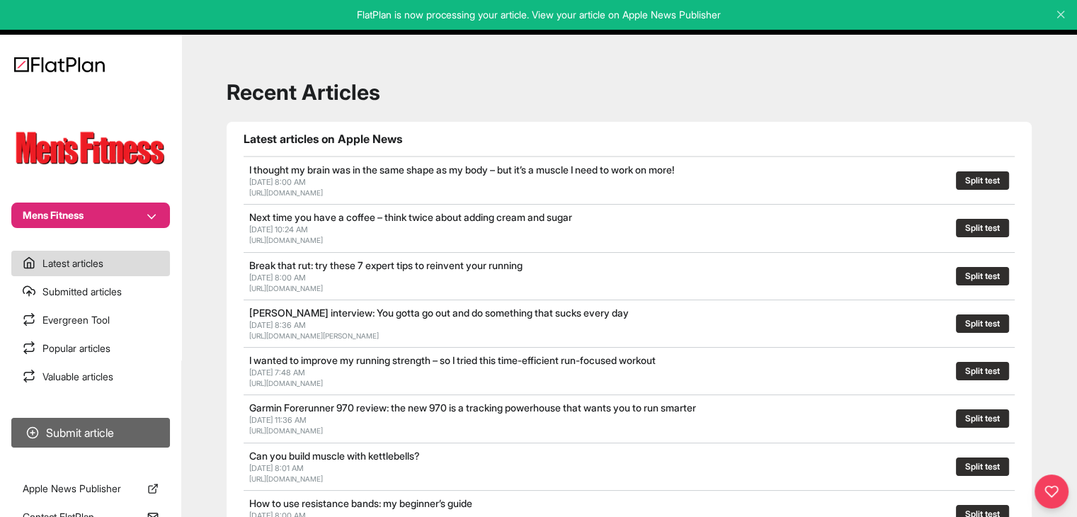
click at [114, 440] on button "Submit article" at bounding box center [90, 433] width 159 height 30
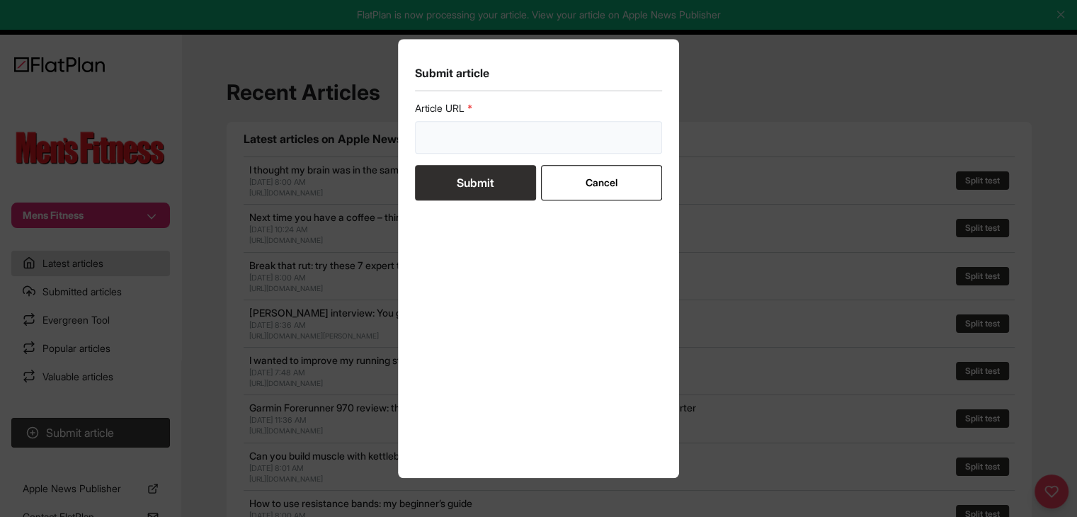
drag, startPoint x: 537, startPoint y: 131, endPoint x: 530, endPoint y: 133, distance: 8.1
click at [535, 131] on input "url" at bounding box center [539, 137] width 248 height 33
paste input "https://mensfitness.co.uk/features/how-to-prepare-for-your-first-cycling-sporti…"
type input "https://mensfitness.co.uk/features/how-to-prepare-for-your-first-cycling-sporti…"
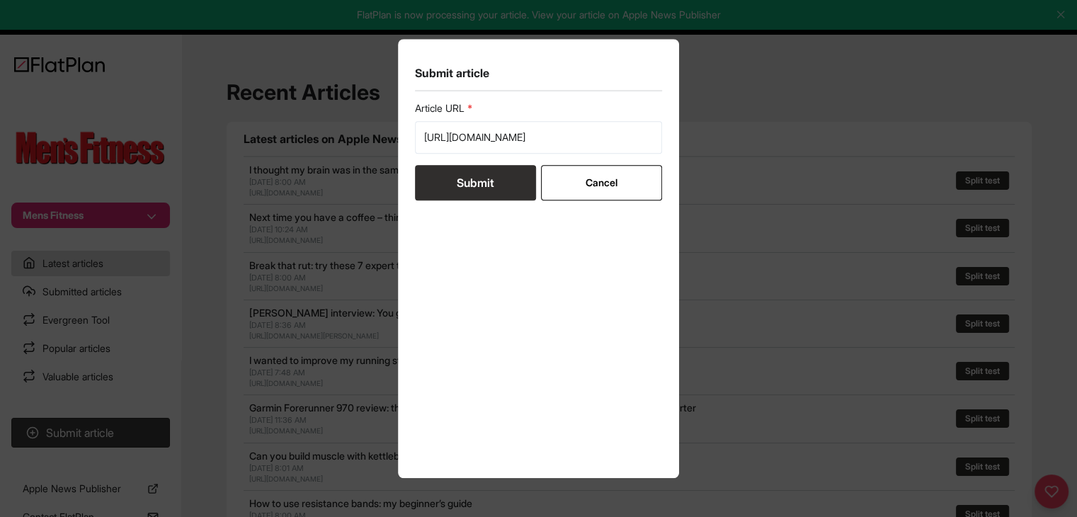
scroll to position [0, 0]
click at [491, 173] on button "Submit" at bounding box center [475, 182] width 121 height 35
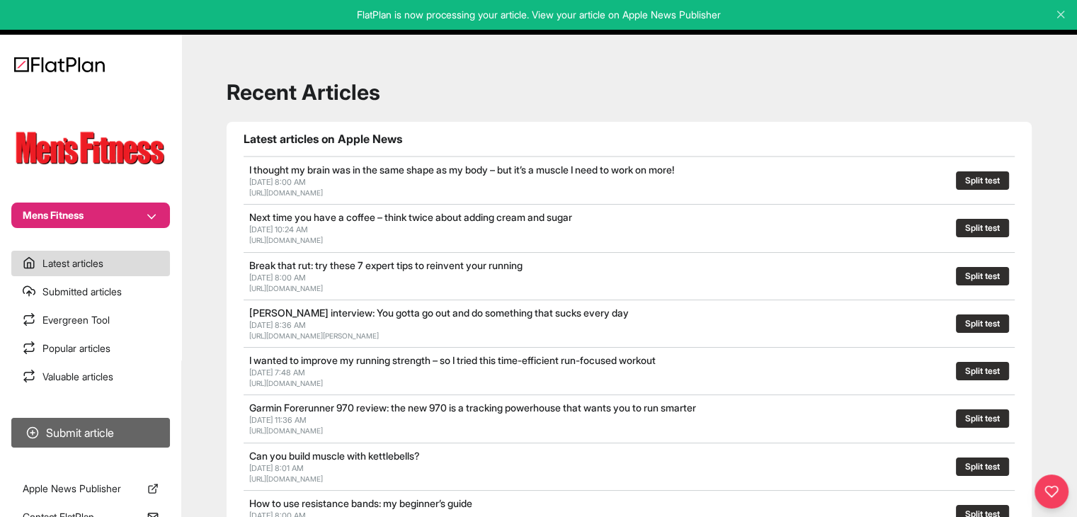
click at [163, 418] on section "Submit article" at bounding box center [90, 432] width 181 height 41
click at [162, 421] on button "Submit article" at bounding box center [90, 433] width 159 height 30
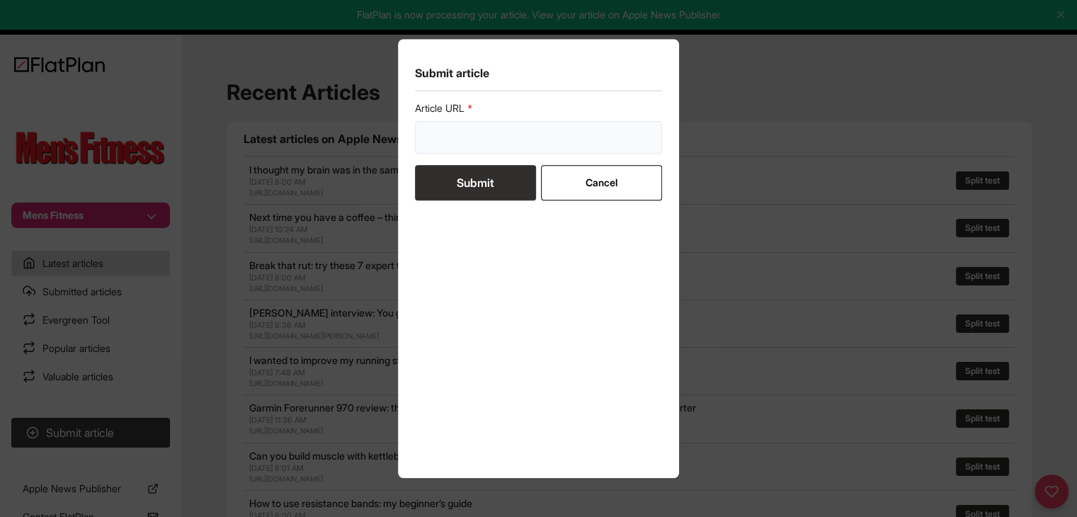
click at [533, 142] on input "url" at bounding box center [539, 137] width 248 height 33
paste input "https://mensfitness.co.uk/review/best-adventure-watches-outdoor-gps-apps/"
type input "https://mensfitness.co.uk/review/best-adventure-watches-outdoor-gps-apps/"
click at [499, 175] on button "Submit" at bounding box center [475, 182] width 121 height 35
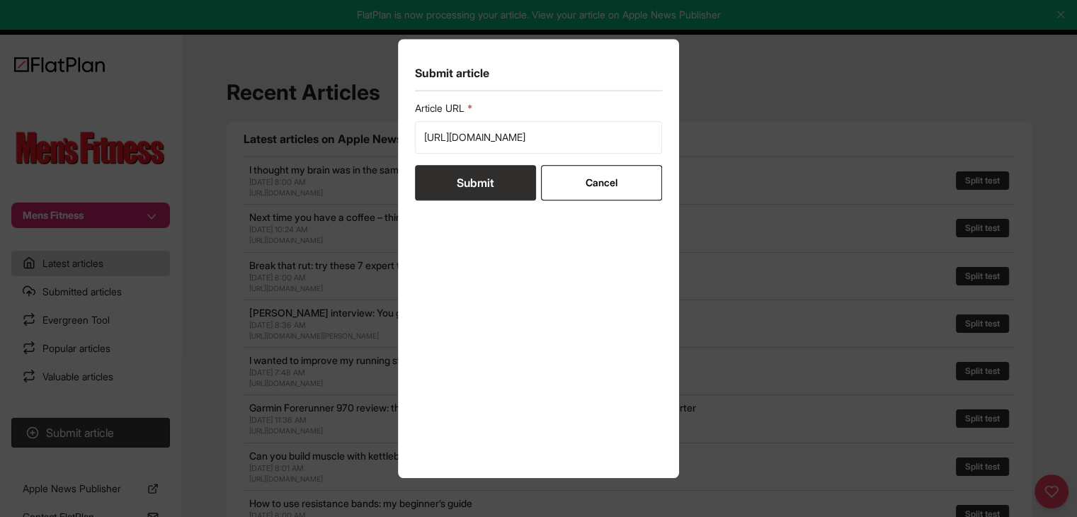
scroll to position [0, 0]
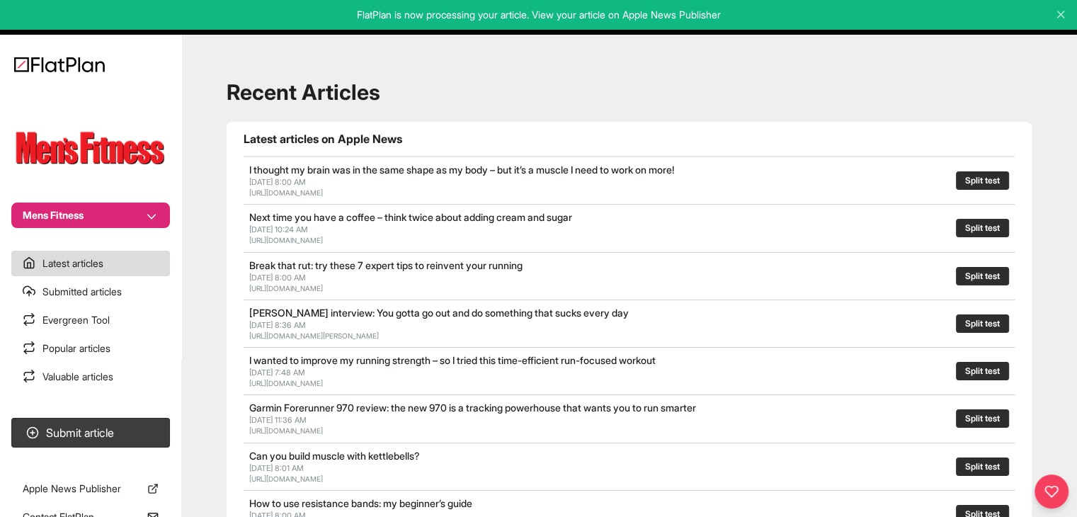
click at [113, 216] on button "Mens Fitness" at bounding box center [90, 215] width 159 height 25
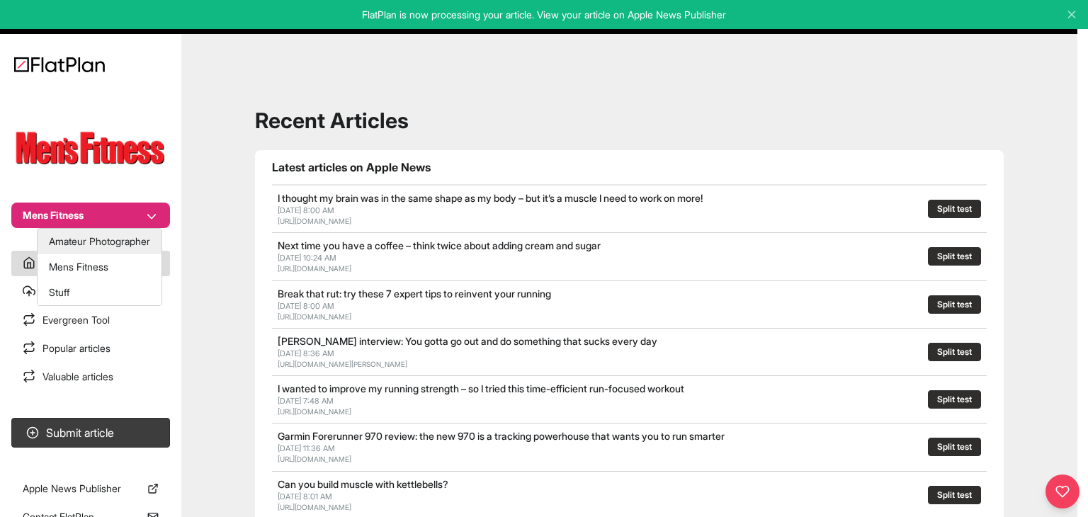
click at [113, 234] on button "Amateur Photographer" at bounding box center [100, 241] width 124 height 25
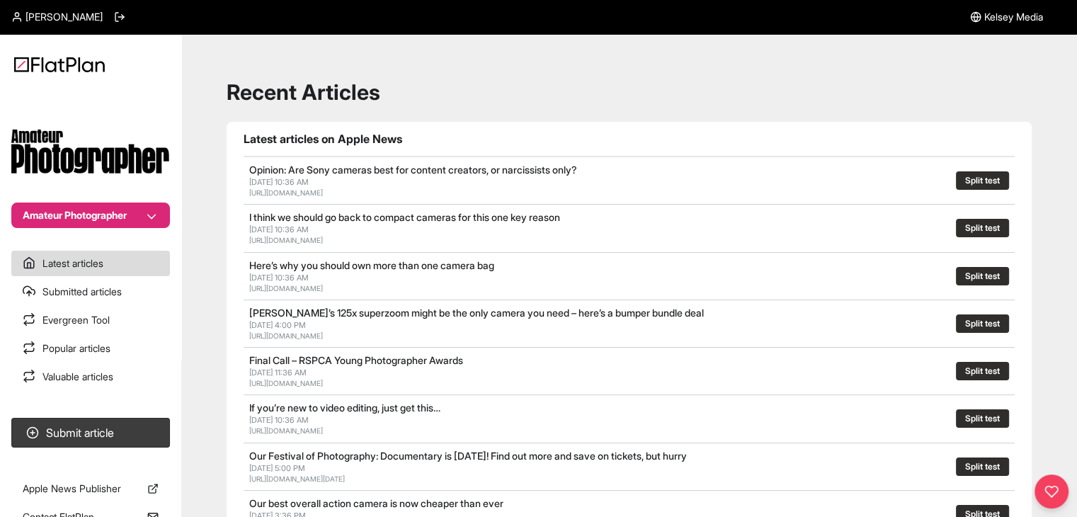
click at [128, 428] on button "Submit article" at bounding box center [90, 433] width 159 height 30
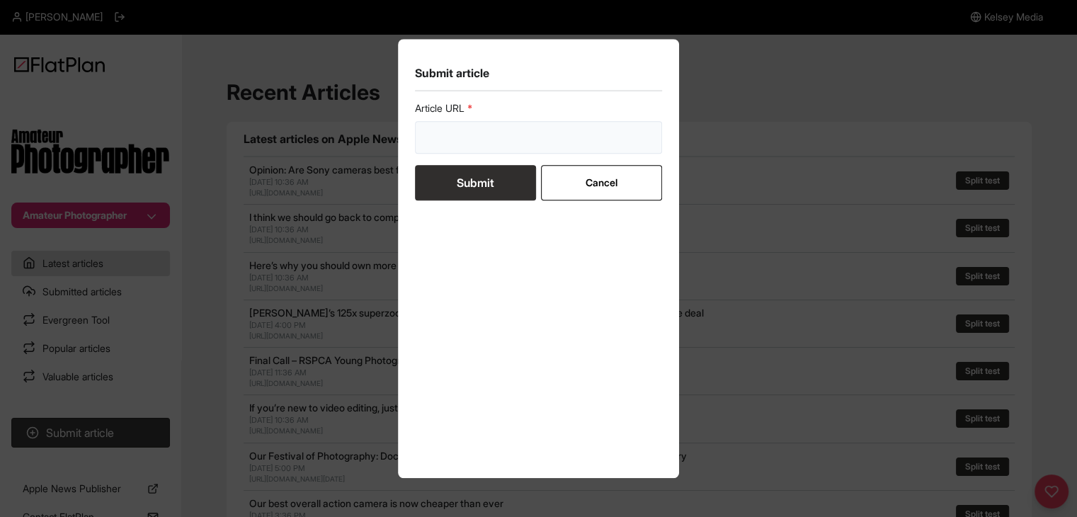
click at [436, 148] on input "url" at bounding box center [539, 137] width 248 height 33
paste input "[URL][DOMAIN_NAME]"
type input "https://amateurphotographer.com/latest/photo-news/final-call-rspca-young-photog…"
click at [440, 166] on button "Submit" at bounding box center [475, 182] width 121 height 35
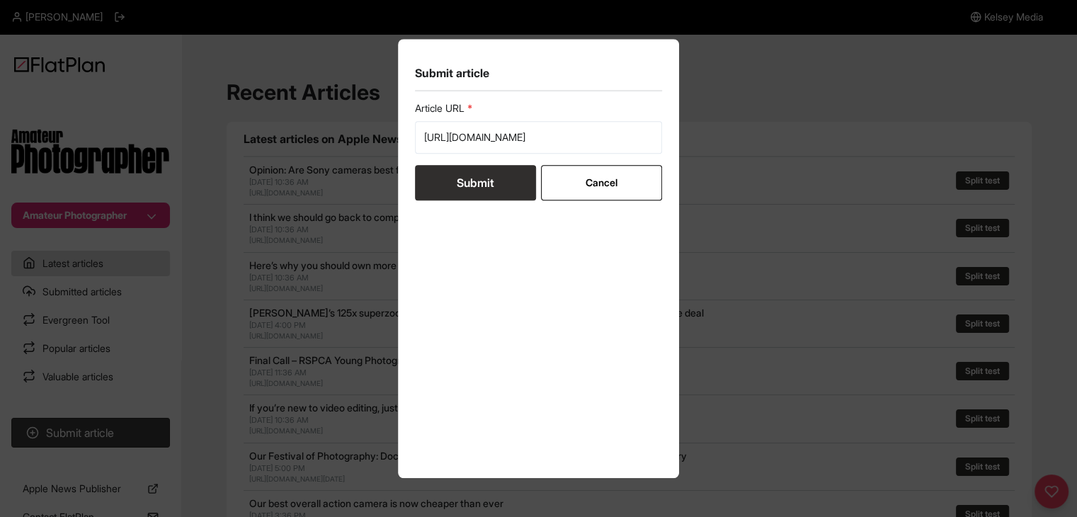
scroll to position [0, 0]
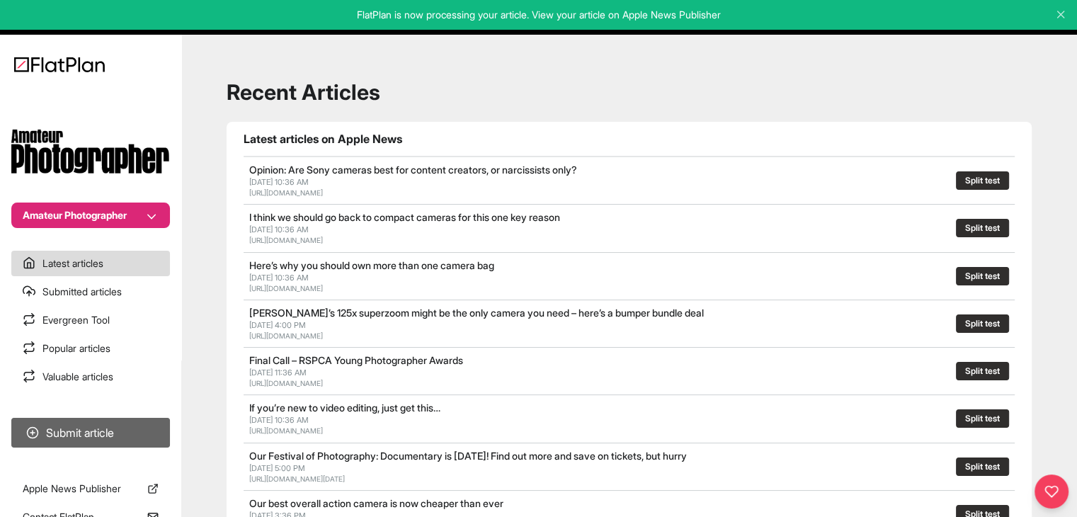
click at [87, 427] on button "Submit article" at bounding box center [90, 433] width 159 height 30
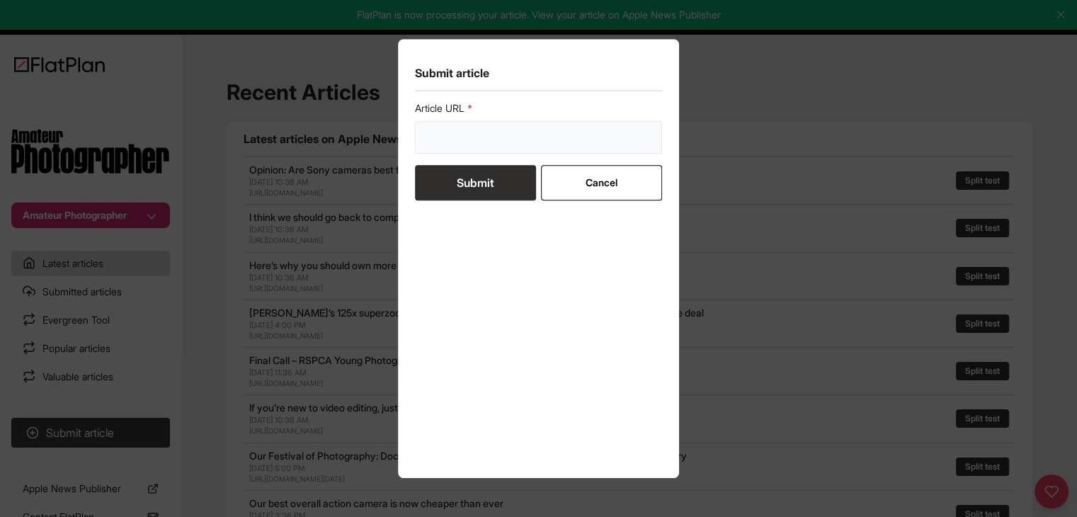
click at [492, 137] on input "url" at bounding box center [539, 137] width 248 height 33
paste input "https://amateurphotographer.com/buying-advice/best-camera-phones-for-photograph…"
type input "https://amateurphotographer.com/buying-advice/best-camera-phones-for-photograph…"
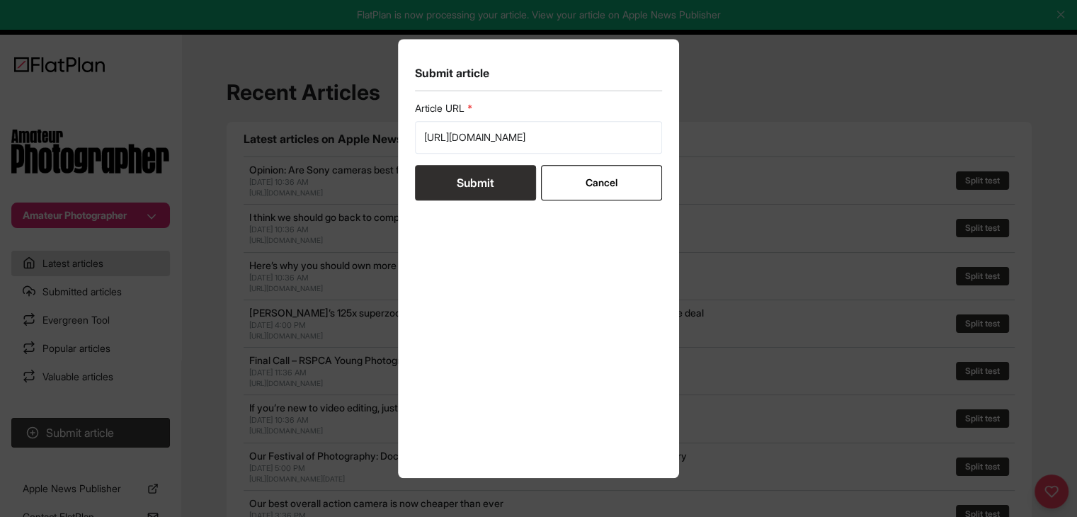
click at [491, 182] on button "Submit" at bounding box center [475, 182] width 121 height 35
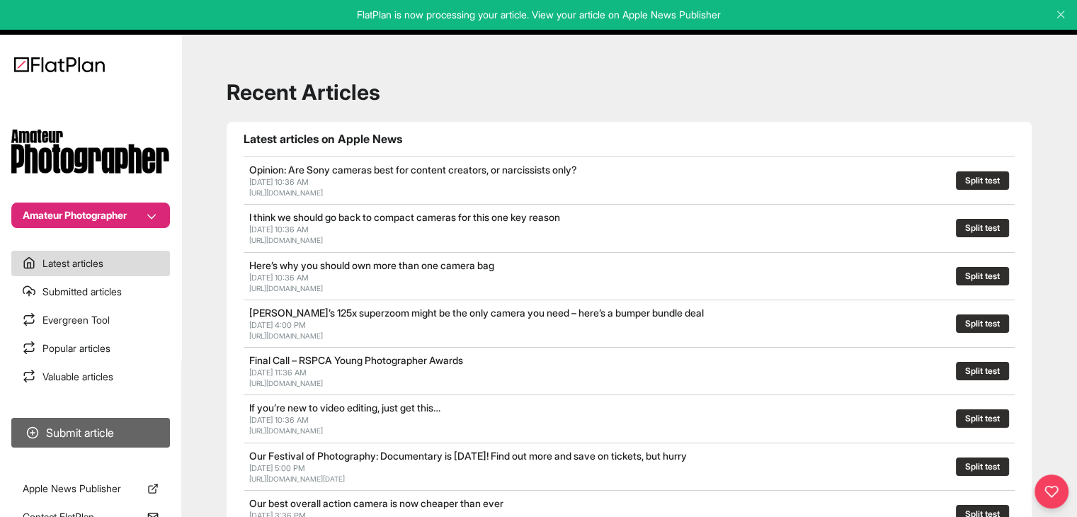
click at [132, 427] on button "Submit article" at bounding box center [90, 433] width 159 height 30
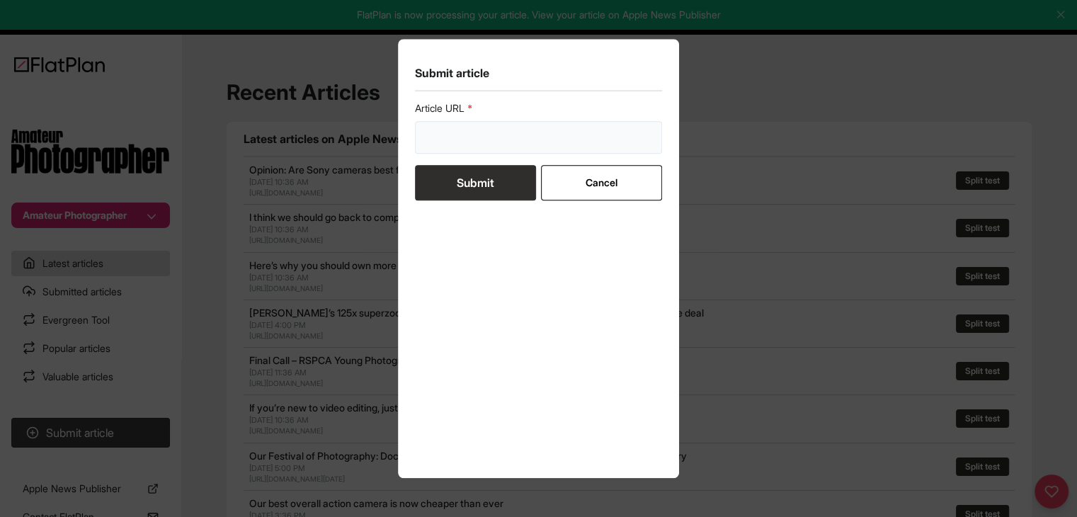
click at [465, 134] on input "url" at bounding box center [539, 137] width 248 height 33
paste input "https://amateurphotographer.com/latest/photo-news/the-story-of-the-worlds-first…"
type input "https://amateurphotographer.com/latest/photo-news/the-story-of-the-worlds-first…"
click at [473, 182] on button "Submit" at bounding box center [475, 182] width 121 height 35
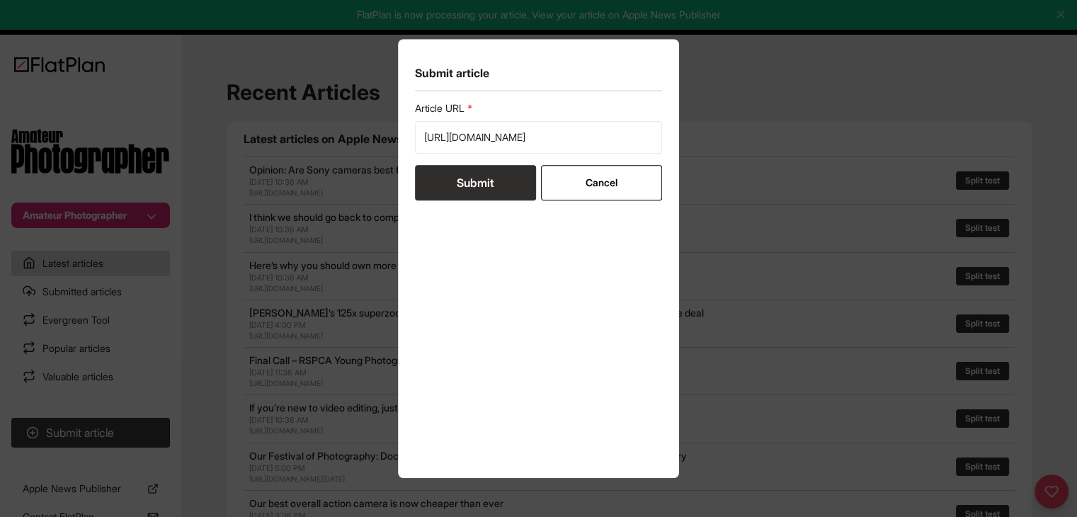
scroll to position [0, 0]
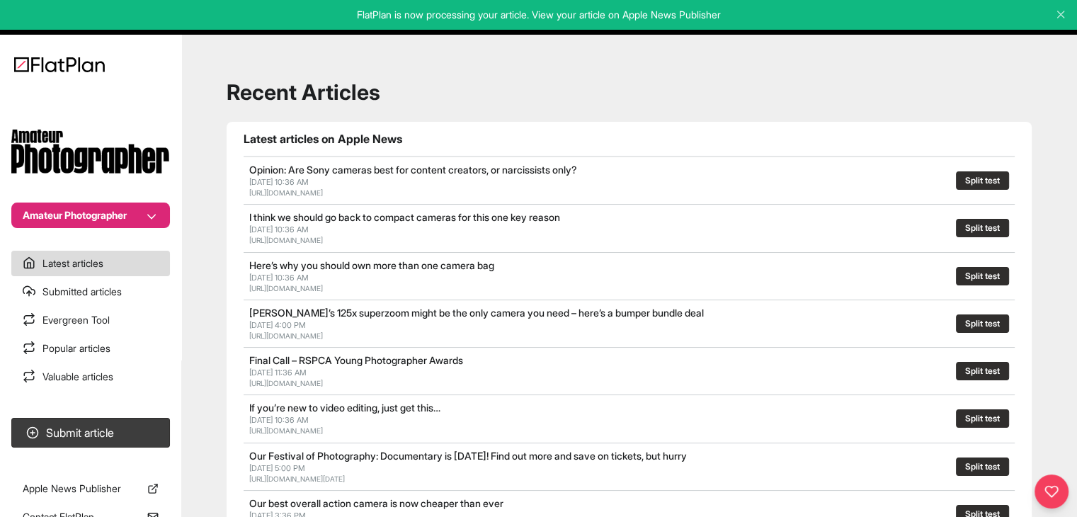
click at [144, 410] on nav "Amateur Photographer Latest articles Submitted articles Evergreen Tool Popular …" at bounding box center [90, 258] width 181 height 517
click at [154, 423] on button "Submit article" at bounding box center [90, 433] width 159 height 30
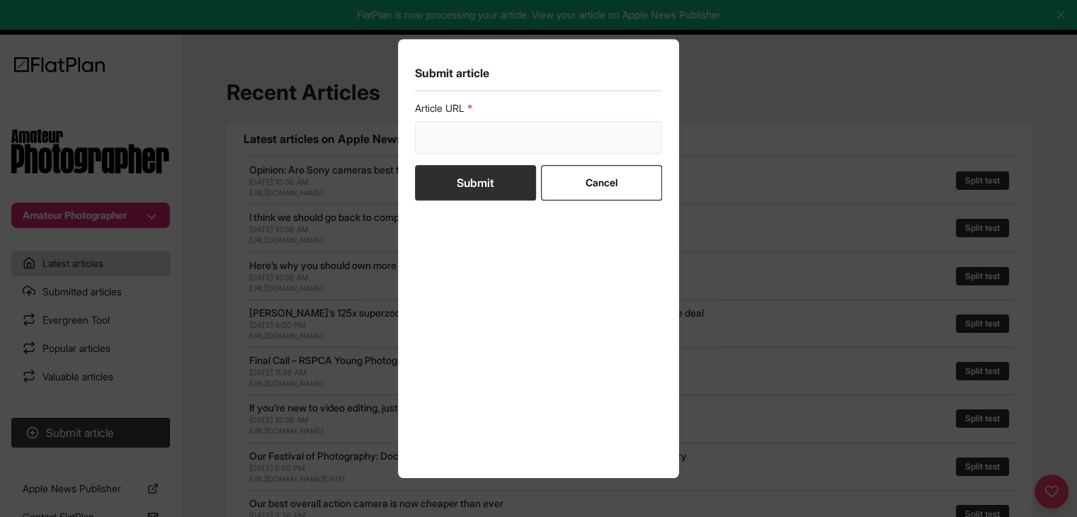
click at [467, 137] on input "url" at bounding box center [539, 137] width 248 height 33
paste input "https://amateurphotographer.com/buying-advice/best-instant-cameras-and-printers/"
type input "https://amateurphotographer.com/buying-advice/best-instant-cameras-and-printers/"
click at [467, 181] on button "Submit" at bounding box center [475, 182] width 121 height 35
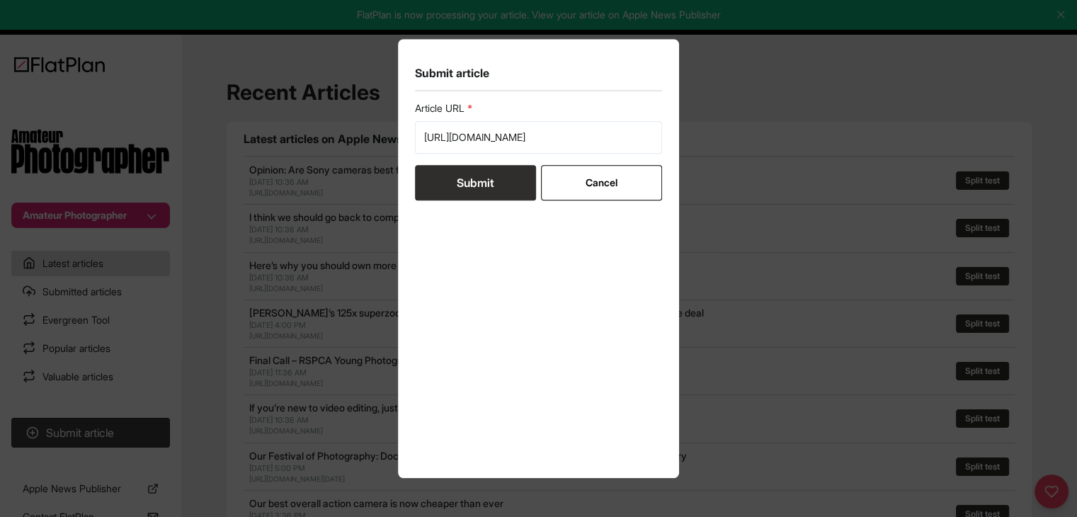
scroll to position [0, 0]
